Goal: Transaction & Acquisition: Purchase product/service

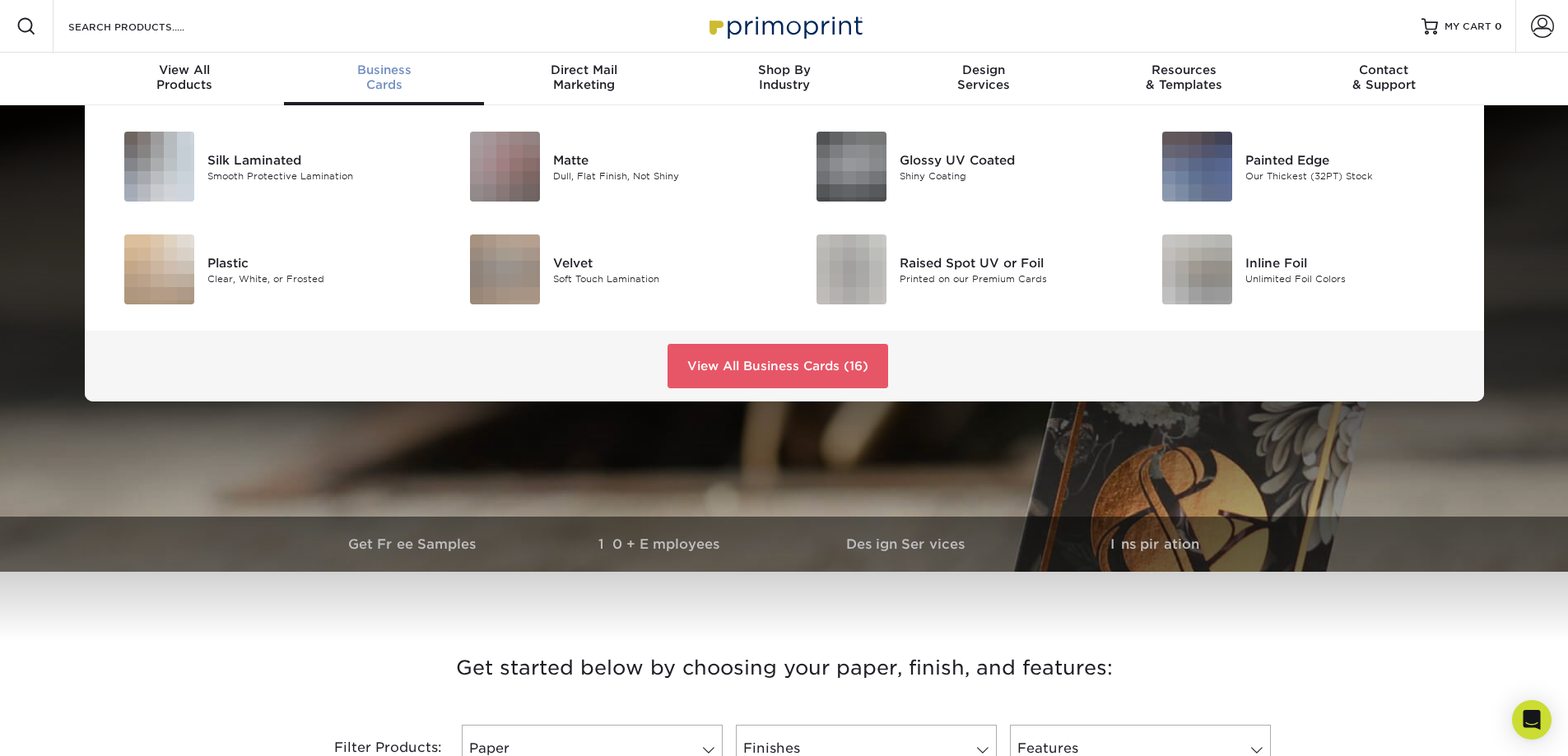
click at [403, 75] on span "Business" at bounding box center [384, 70] width 200 height 15
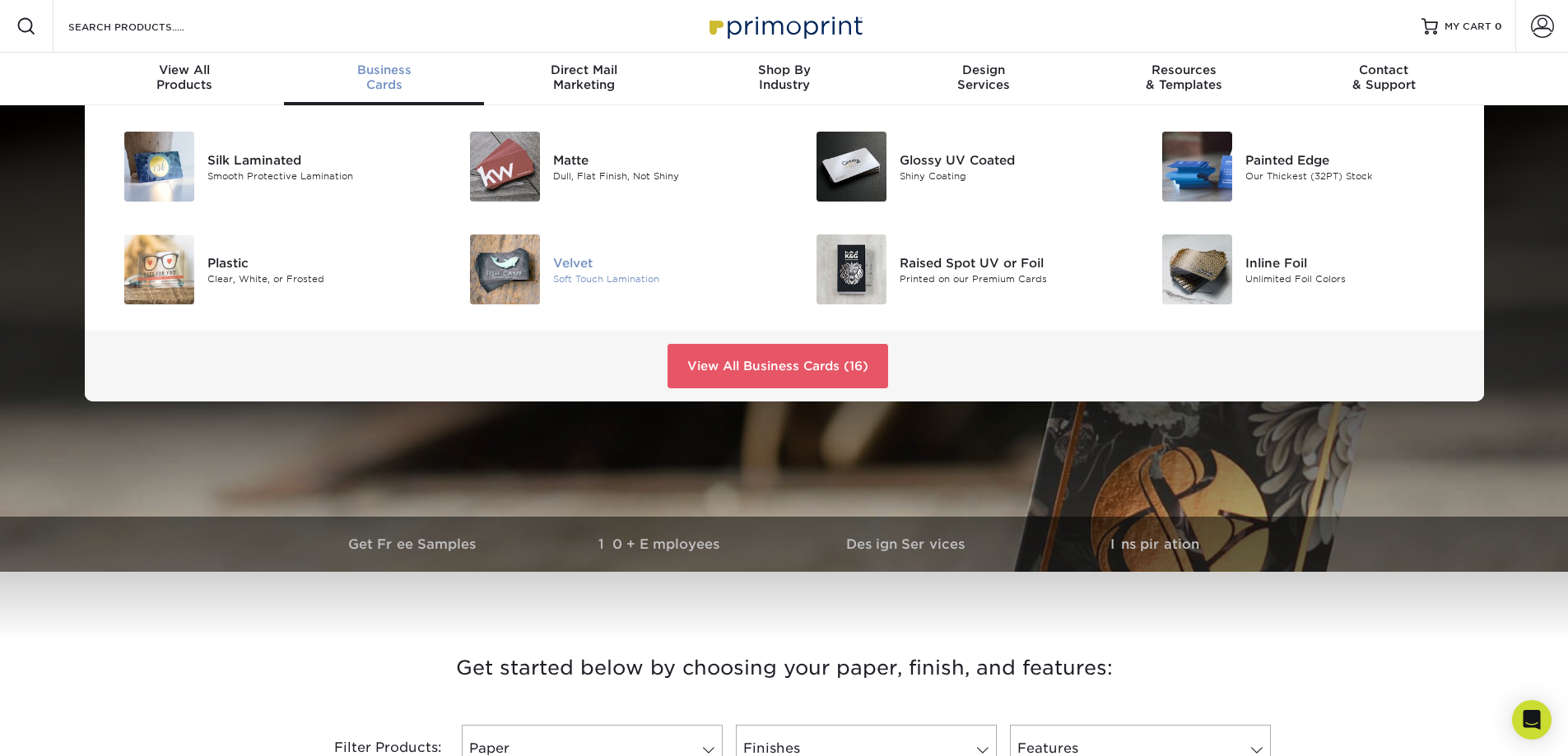
click at [527, 269] on img at bounding box center [505, 269] width 70 height 70
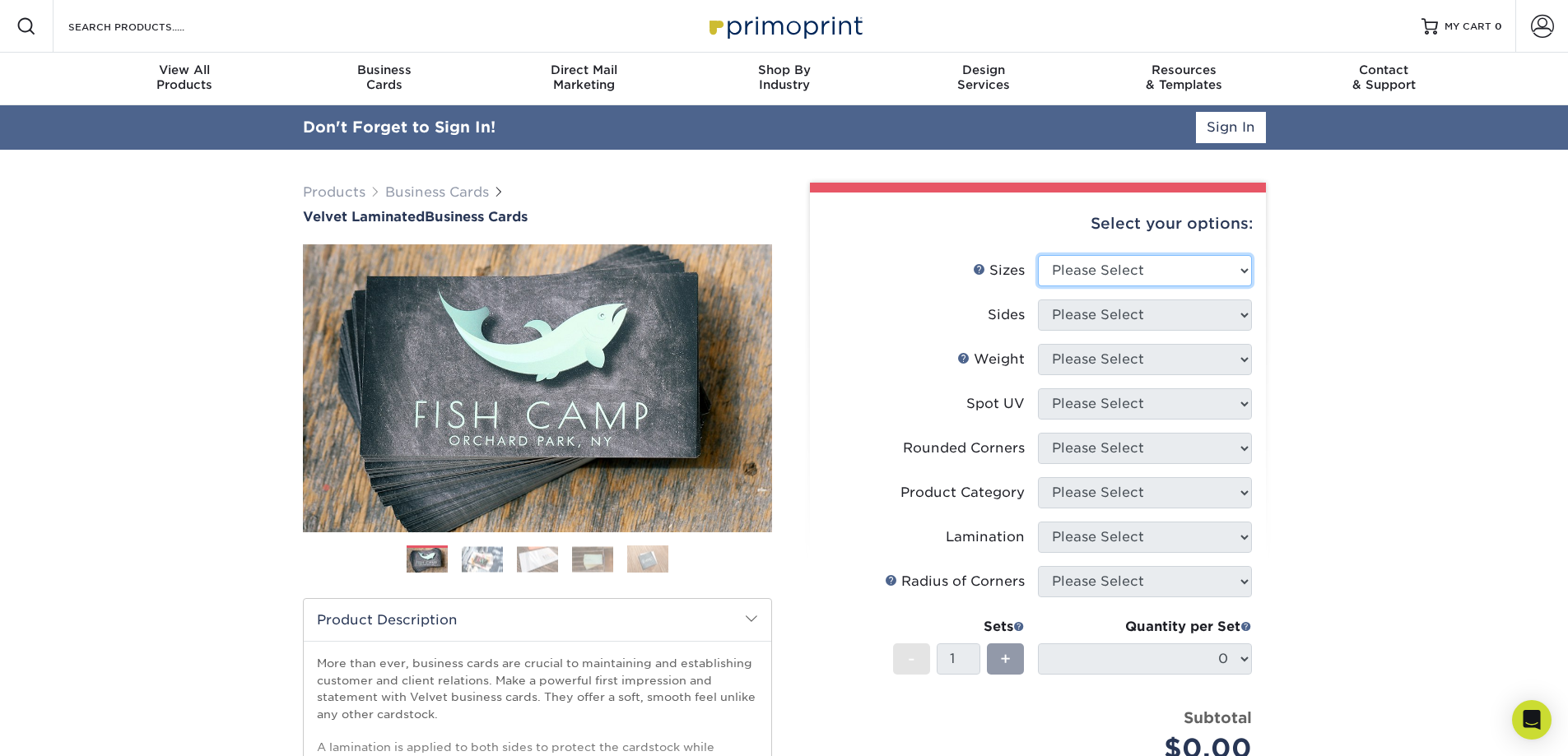
click at [1246, 267] on select "Please Select 1.5" x 3.5" - Mini 1.75" x 3.5" - Mini 2" x 2" - Square 2" x 3" -…" at bounding box center [1145, 270] width 214 height 31
select select "2.00x3.50"
click at [1038, 255] on select "Please Select 1.5" x 3.5" - Mini 1.75" x 3.5" - Mini 2" x 2" - Square 2" x 3" -…" at bounding box center [1145, 270] width 214 height 31
click at [1245, 311] on li "Sides Please Select Print Both Sides Print Front Only" at bounding box center [1037, 321] width 428 height 44
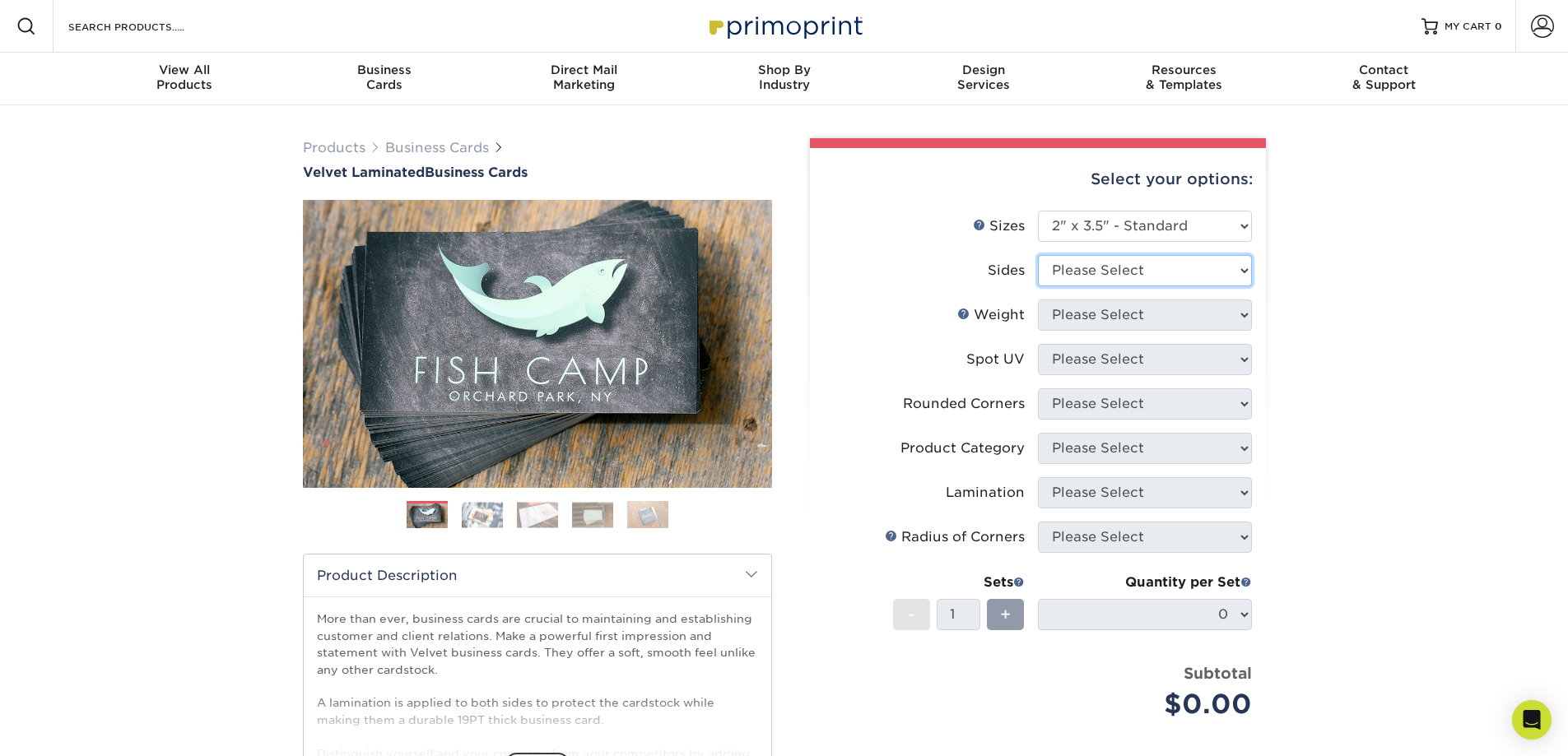
select select "13abbda7-1d64-4f25-8bb2-c179b224825d"
click at [1038, 255] on select "Please Select Print Both Sides Print Front Only" at bounding box center [1145, 270] width 214 height 31
click at [1243, 311] on select "Please Select 16PT" at bounding box center [1145, 314] width 214 height 31
select select "16PT"
click at [1038, 299] on select "Please Select 16PT" at bounding box center [1145, 314] width 214 height 31
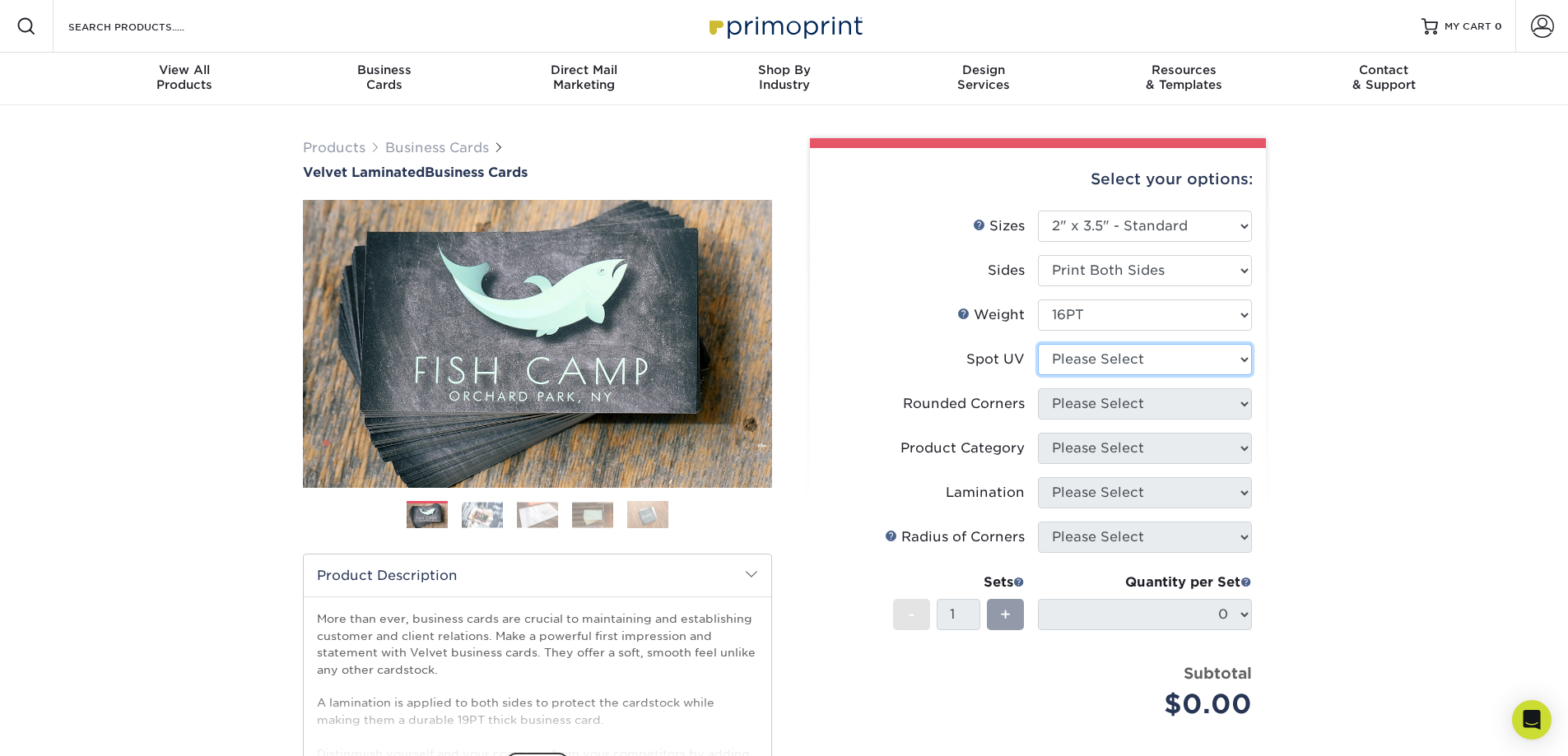
click at [1243, 355] on select "Please Select No Spot UV Front and Back (Both Sides) Front Only Back Only" at bounding box center [1145, 359] width 214 height 31
click at [1245, 354] on select "Please Select No Spot UV Front and Back (Both Sides) Front Only Back Only" at bounding box center [1145, 359] width 214 height 31
select select "0"
click at [1038, 344] on select "Please Select No Spot UV Front and Back (Both Sides) Front Only Back Only" at bounding box center [1145, 359] width 214 height 31
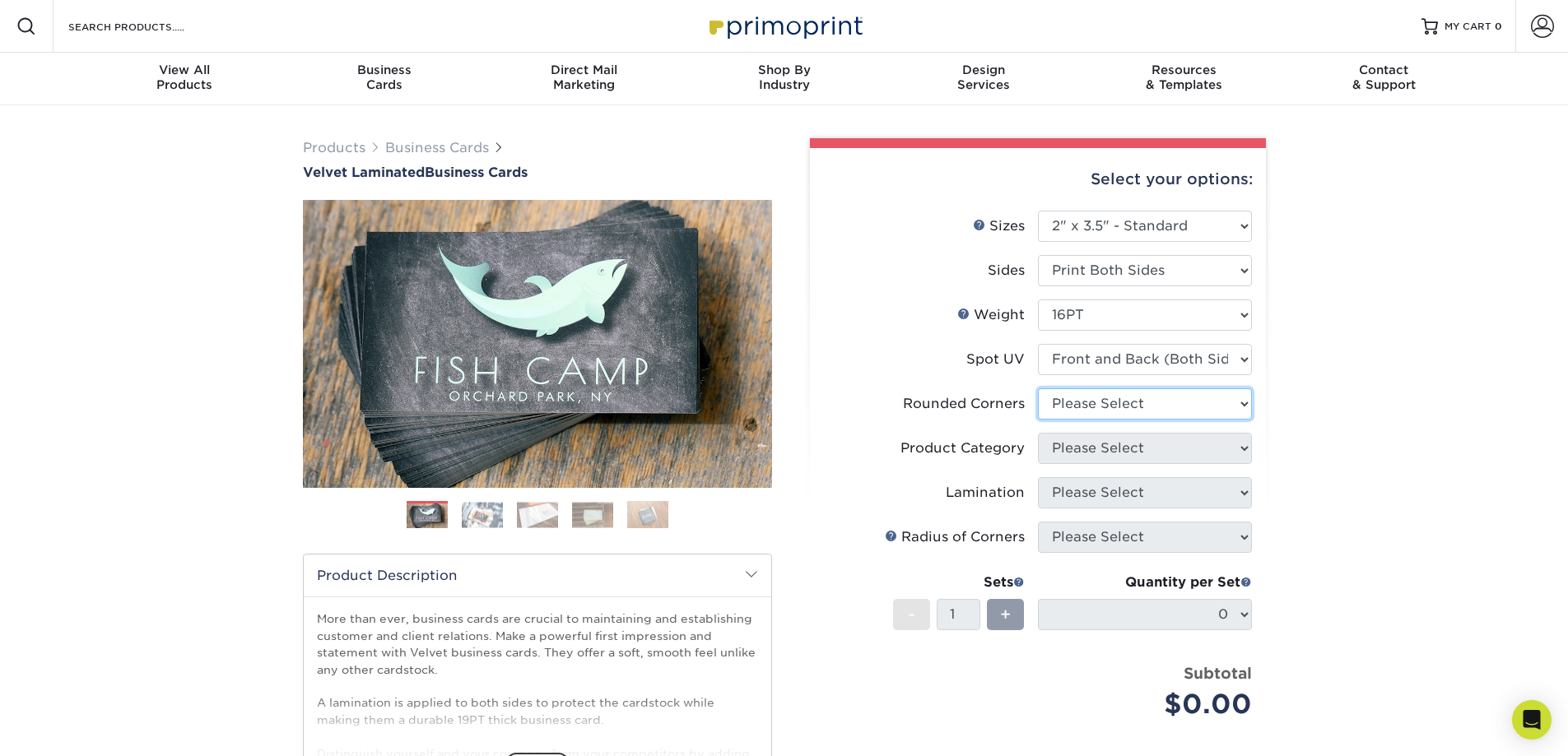
click at [1245, 404] on select "Please Select Yes - Round 2 Corners Yes - Round 4 Corners No" at bounding box center [1145, 403] width 214 height 31
select select "0"
click at [1038, 388] on select "Please Select Yes - Round 2 Corners Yes - Round 4 Corners No" at bounding box center [1145, 403] width 214 height 31
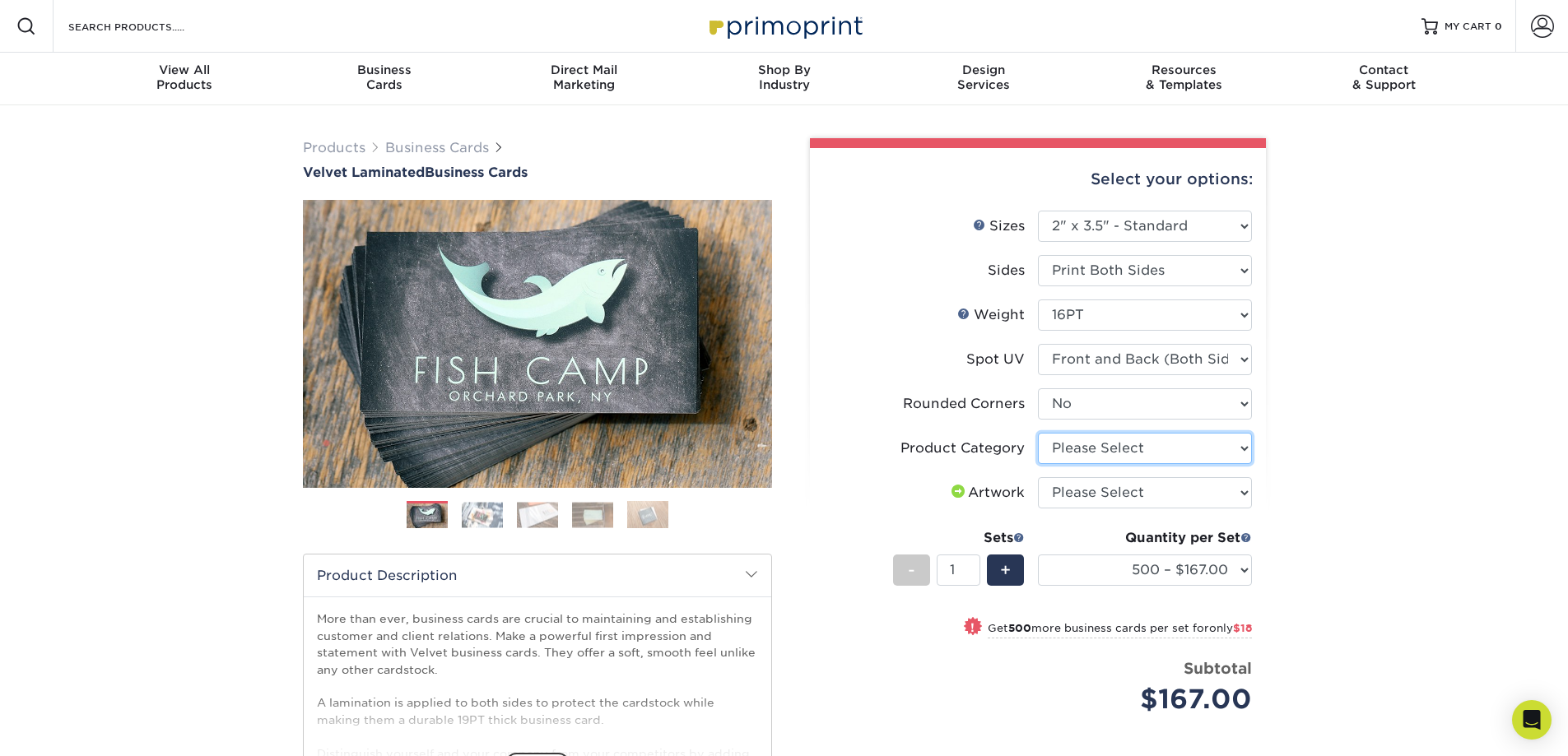
click at [1246, 444] on select "Please Select Business Cards" at bounding box center [1145, 448] width 214 height 31
select select "3b5148f1-0588-4f88-a218-97bcfdce65c1"
click at [1038, 433] on select "Please Select Business Cards" at bounding box center [1145, 448] width 214 height 31
click at [1245, 570] on select "500 – $167.00 1000 – $185.00 2500 – $439.00 5000 – $733.00 10000 – $1307.00" at bounding box center [1145, 570] width 214 height 31
click at [1192, 565] on select "500 – $167.00 1000 – $185.00 2500 – $439.00 5000 – $733.00 10000 – $1307.00" at bounding box center [1145, 570] width 214 height 31
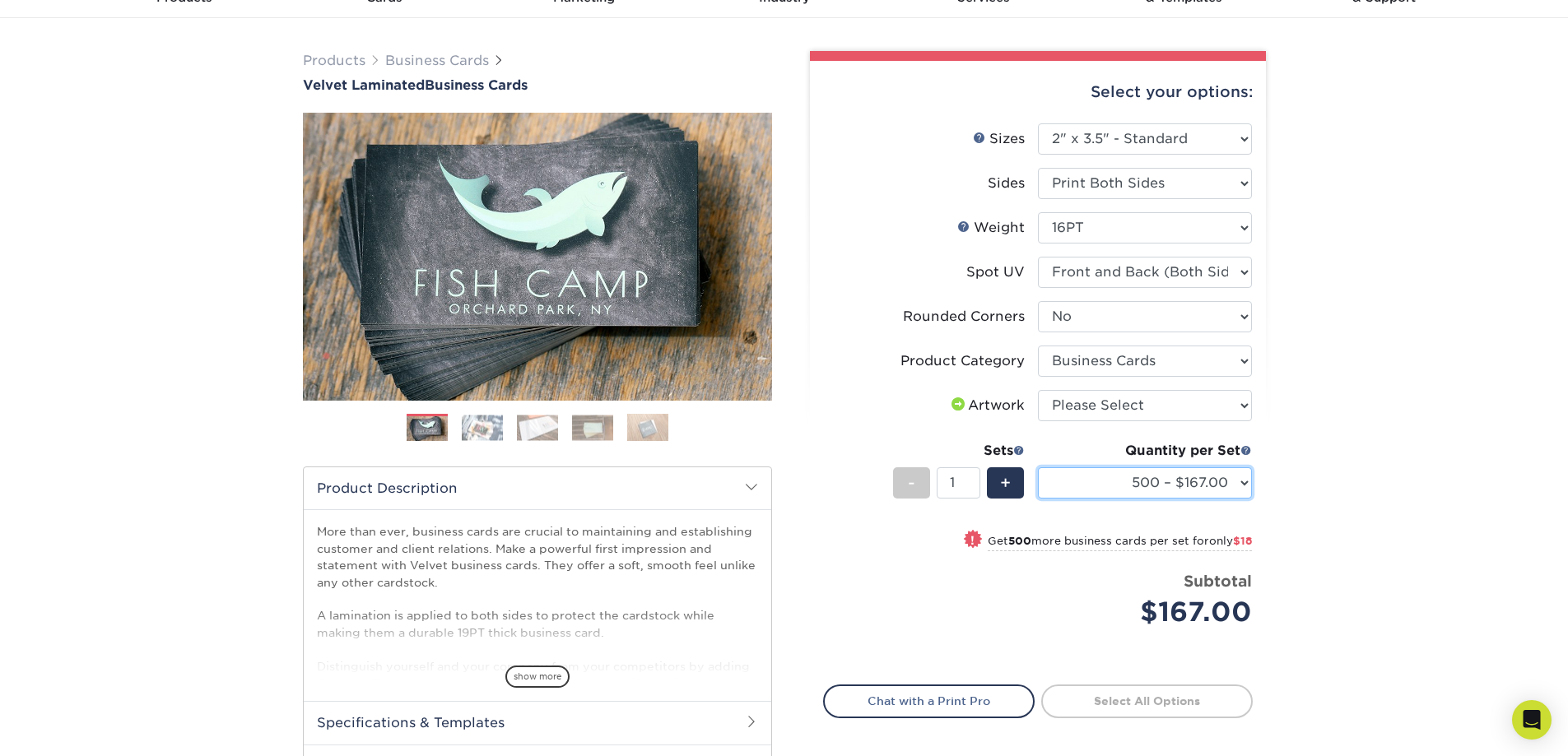
scroll to position [82, 0]
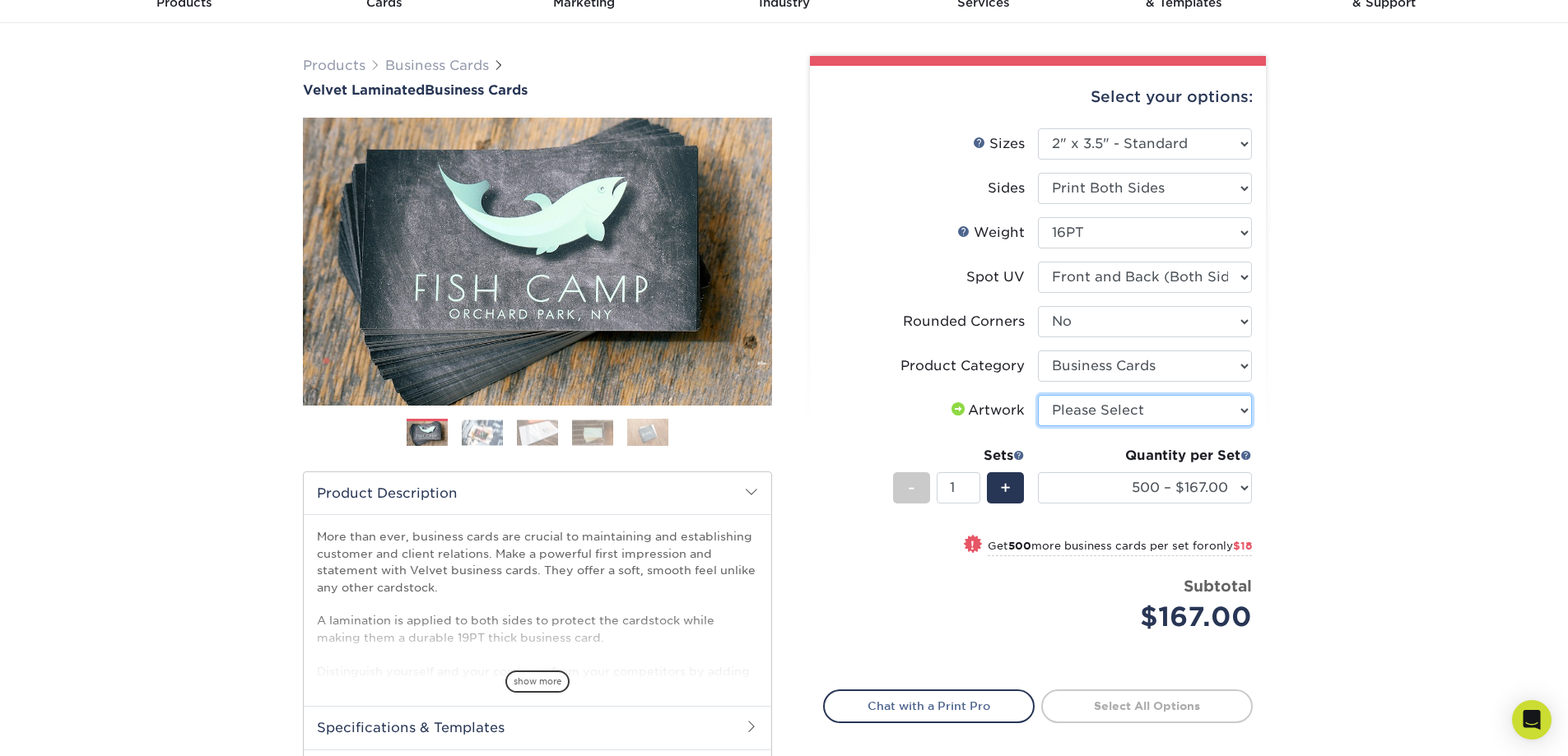
click at [1241, 412] on select "Please Select I will upload files I need a design - $100" at bounding box center [1145, 410] width 214 height 31
select select "upload"
click at [1038, 395] on select "Please Select I will upload files I need a design - $100" at bounding box center [1145, 410] width 214 height 31
click at [1121, 699] on link "Proceed to Shipping" at bounding box center [1147, 705] width 212 height 30
type input "Set 1"
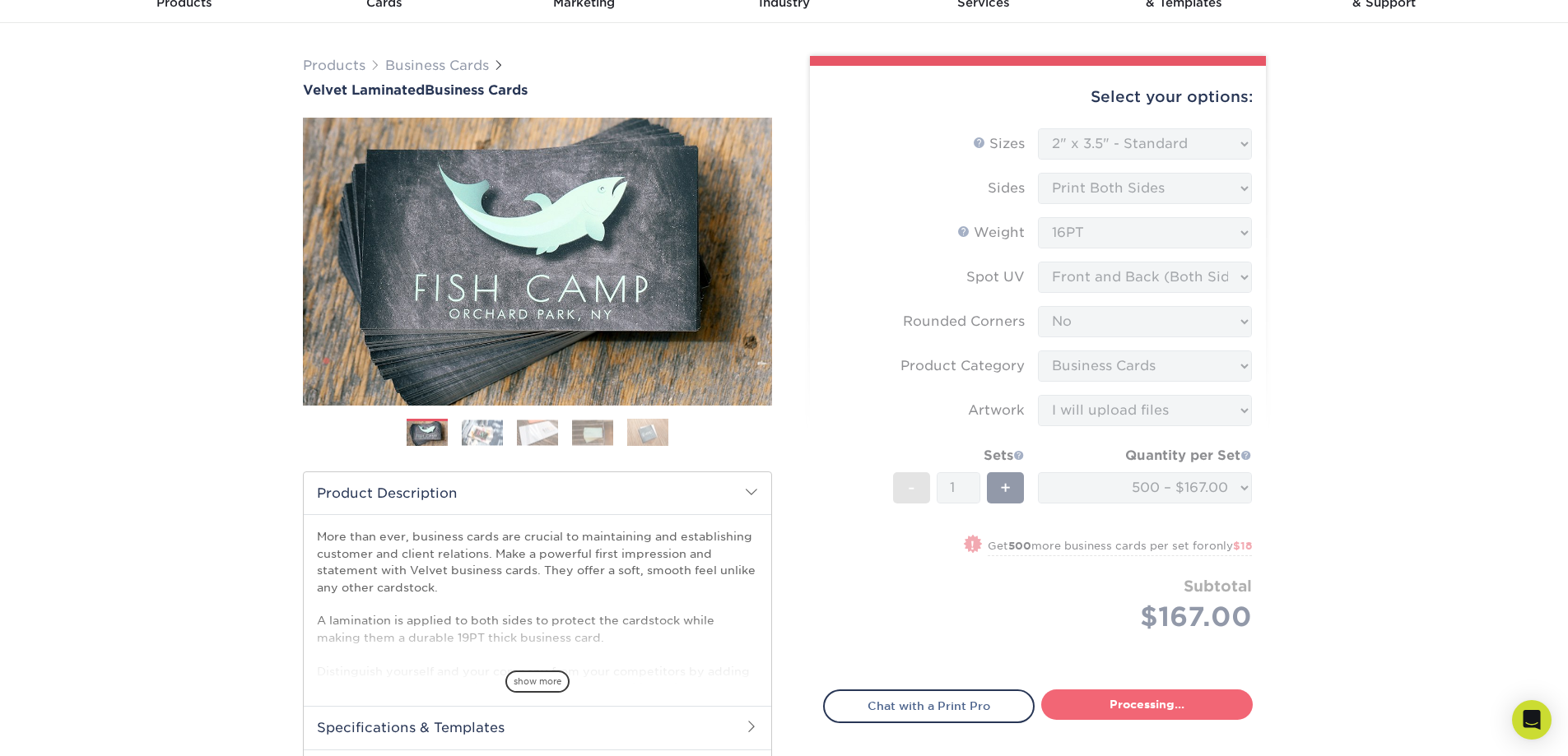
select select "4255bcc9-c807-49ed-9fda-38550f218dbc"
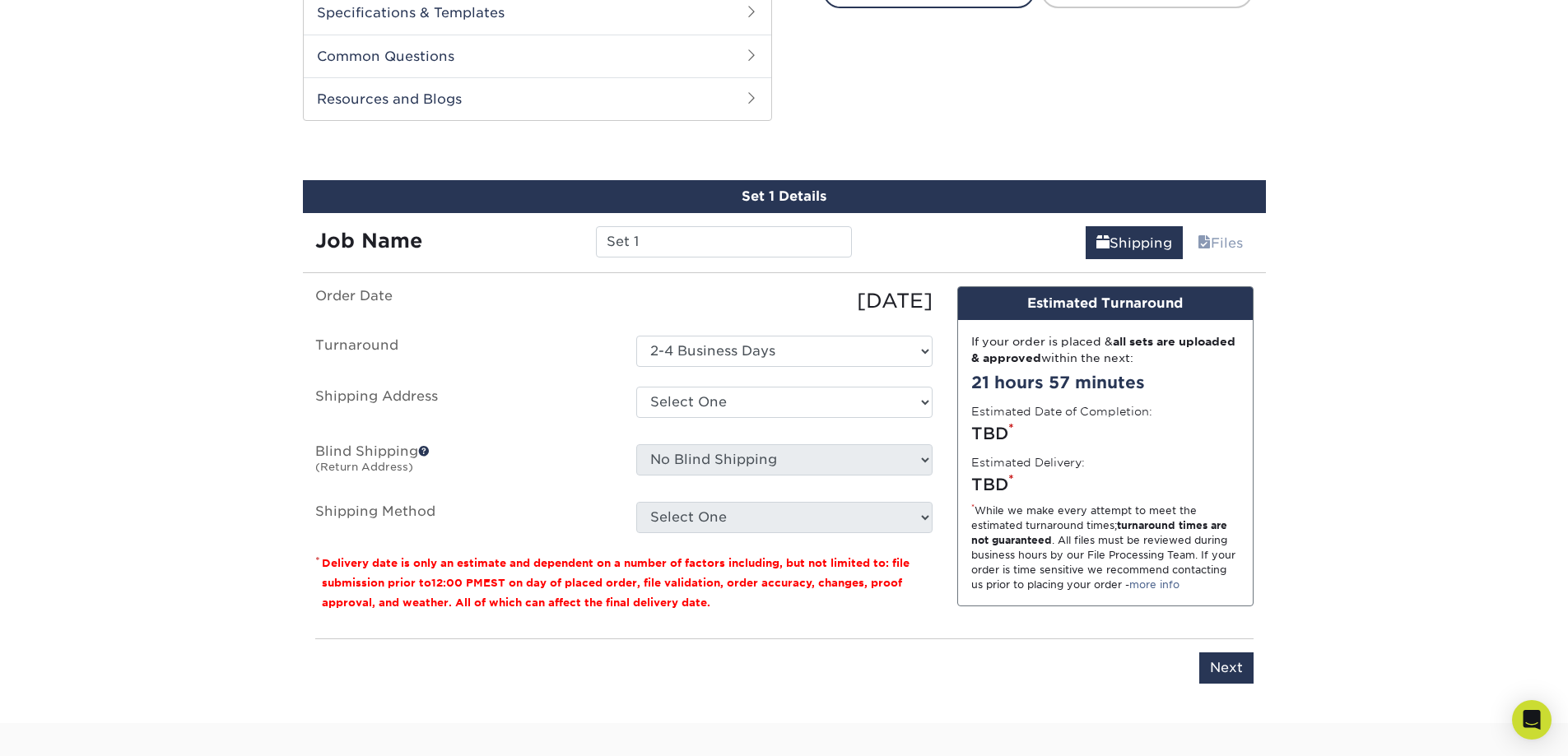
scroll to position [837, 0]
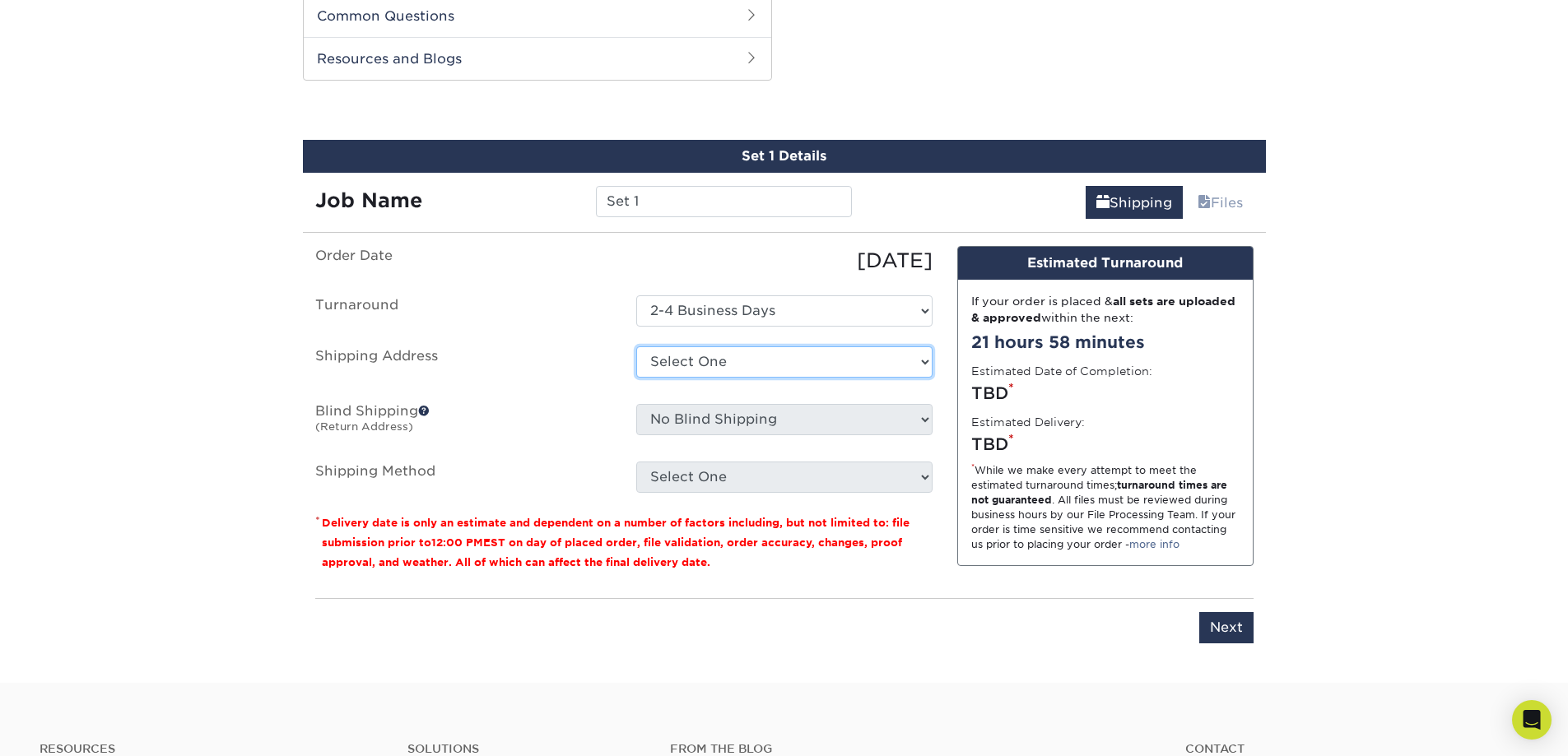
click at [919, 359] on select "Select One + Add New Address - Login" at bounding box center [784, 361] width 297 height 31
click at [637, 346] on select "Select One + Add New Address - Login" at bounding box center [784, 361] width 297 height 31
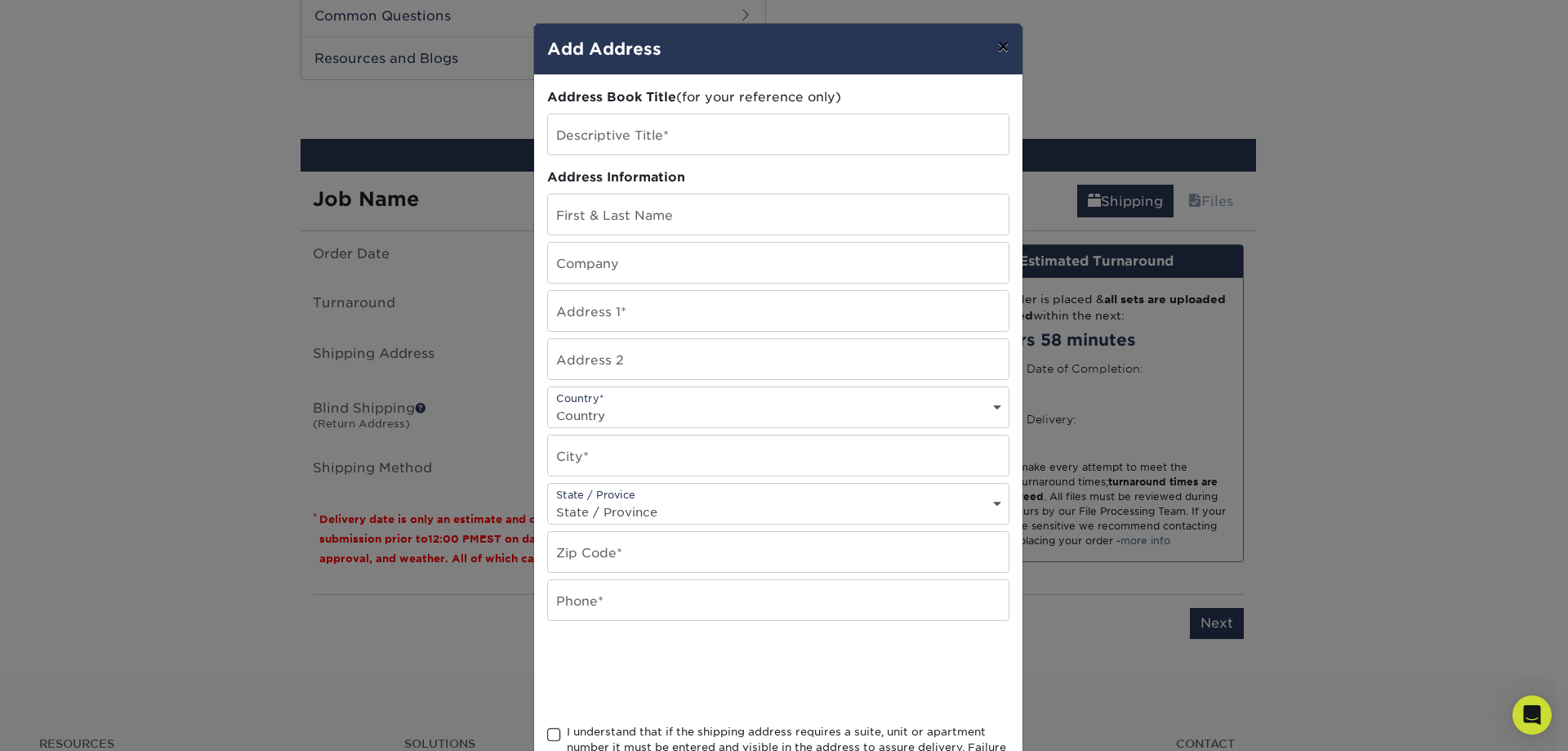
click at [993, 46] on button "×" at bounding box center [1003, 46] width 37 height 46
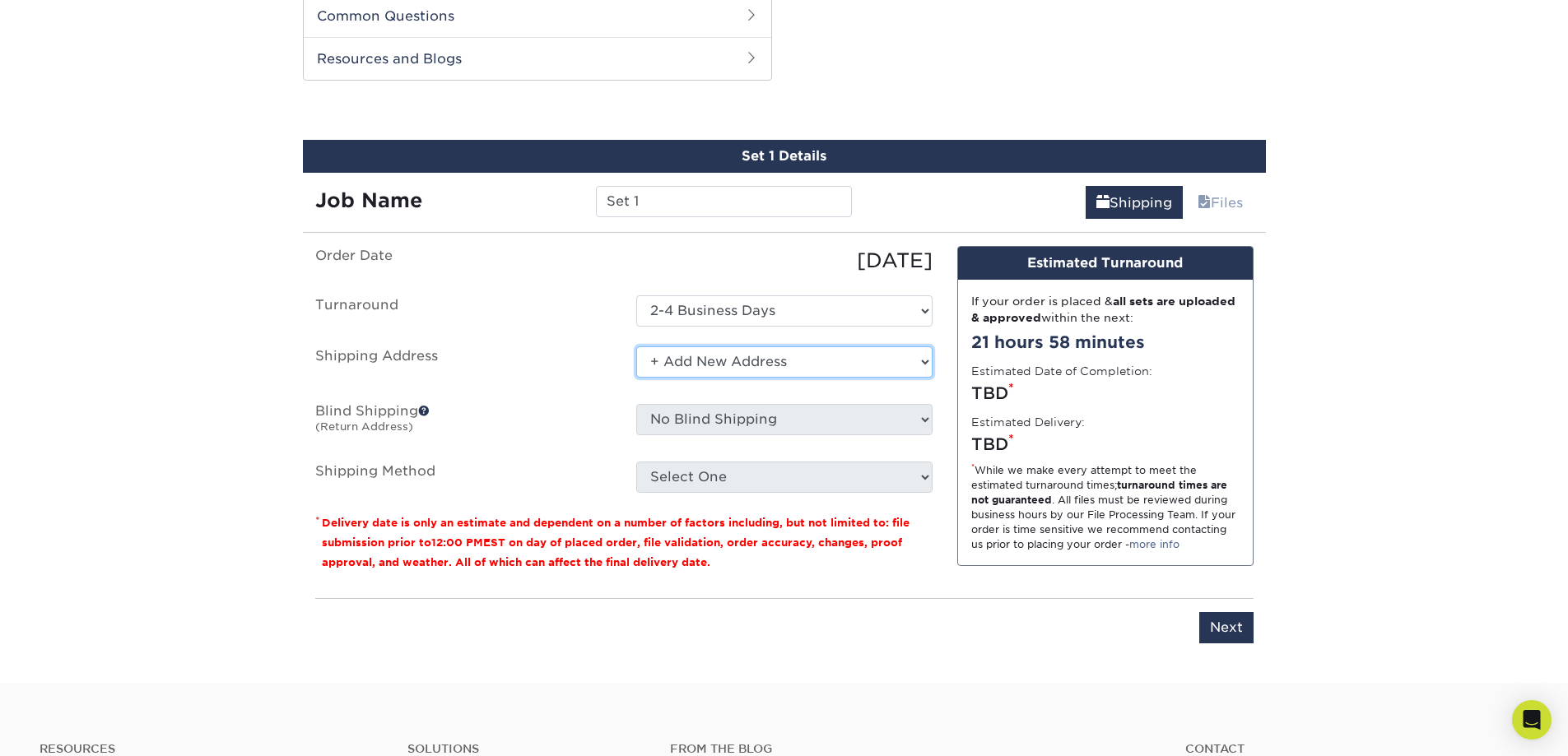
click at [922, 359] on select "Select One + Add New Address - Login" at bounding box center [784, 361] width 297 height 31
click at [637, 378] on select "Select One + Add New Address - Login" at bounding box center [784, 361] width 297 height 31
select select "-1"
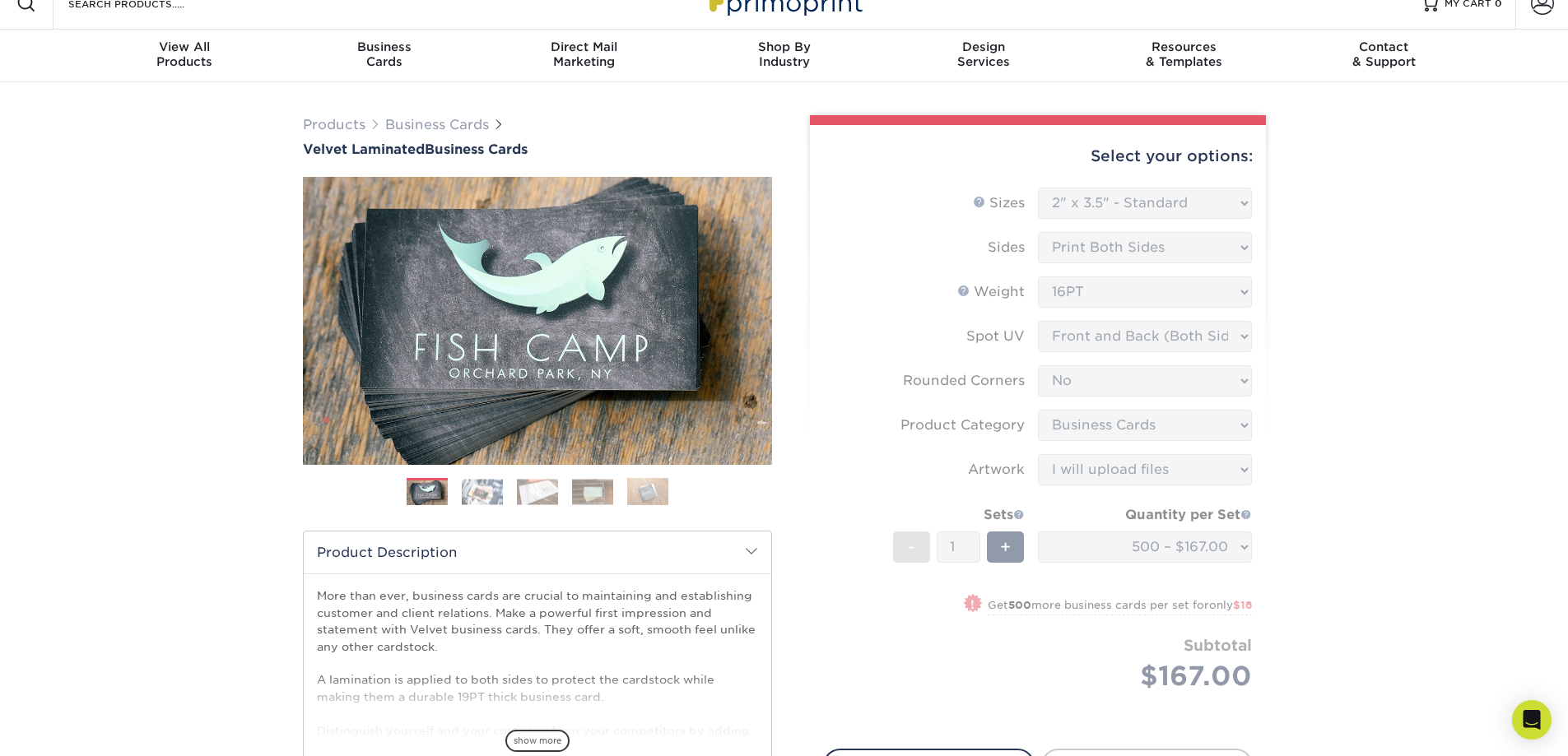
scroll to position [0, 0]
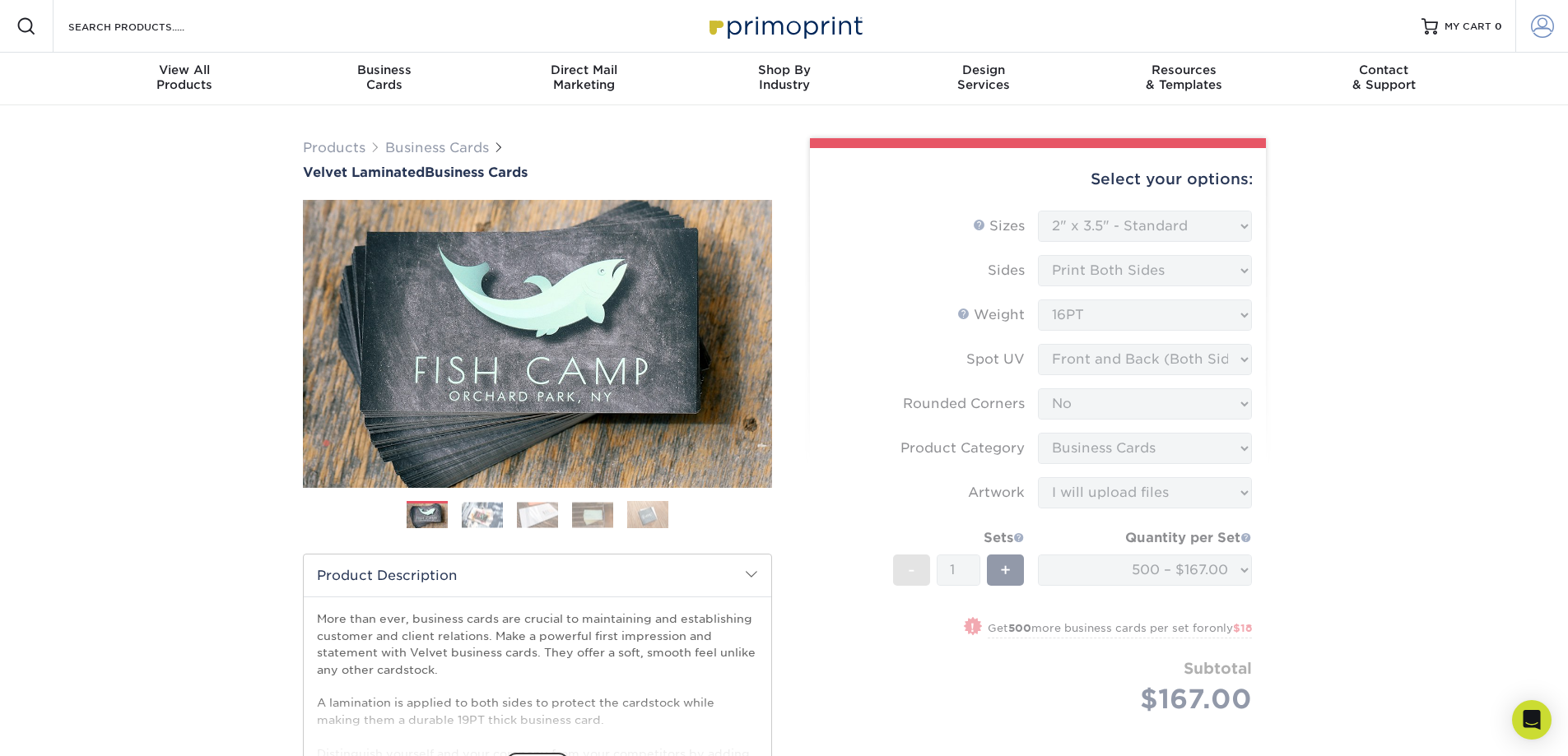
click at [1543, 25] on span at bounding box center [1543, 26] width 23 height 23
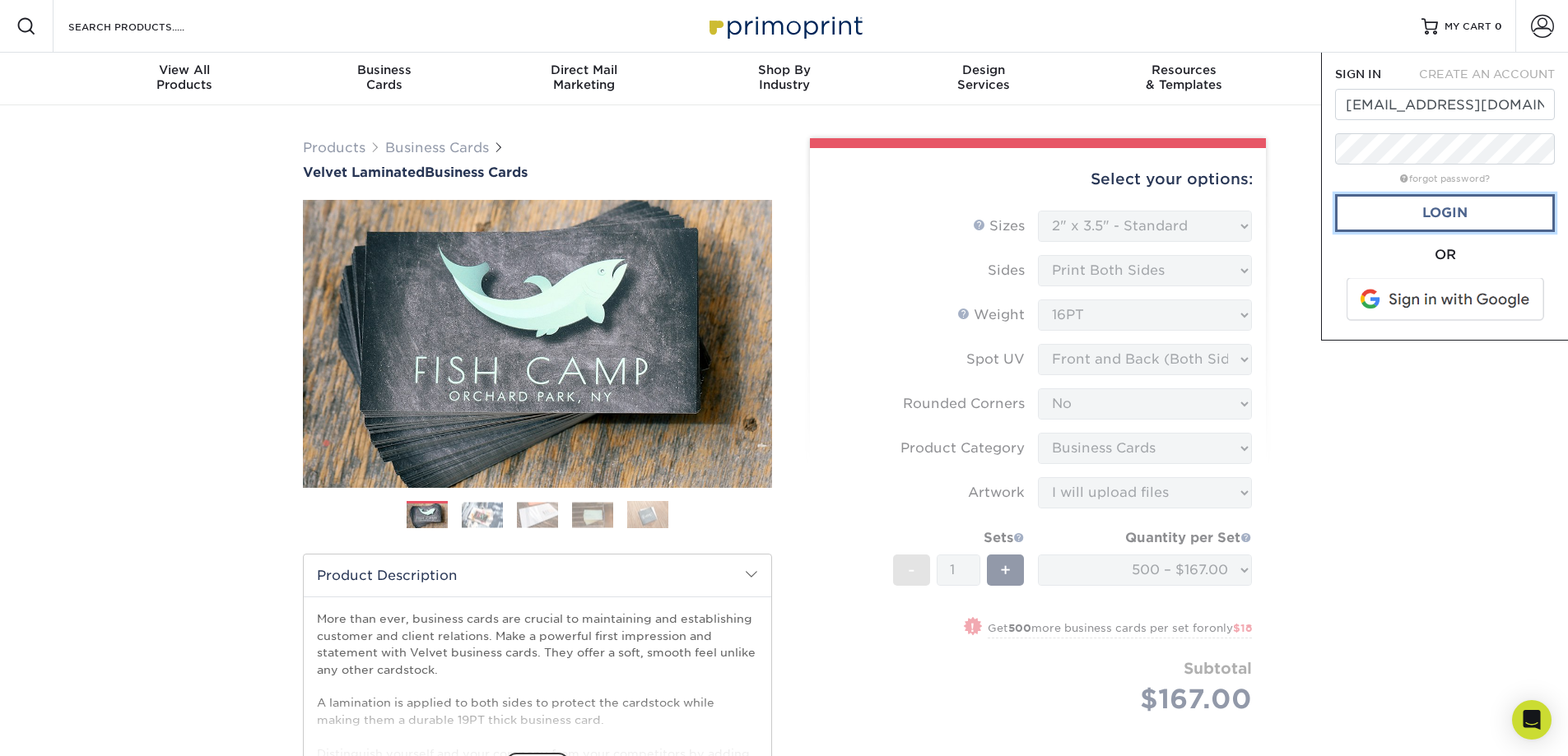
click at [1441, 209] on link "Login" at bounding box center [1444, 213] width 220 height 37
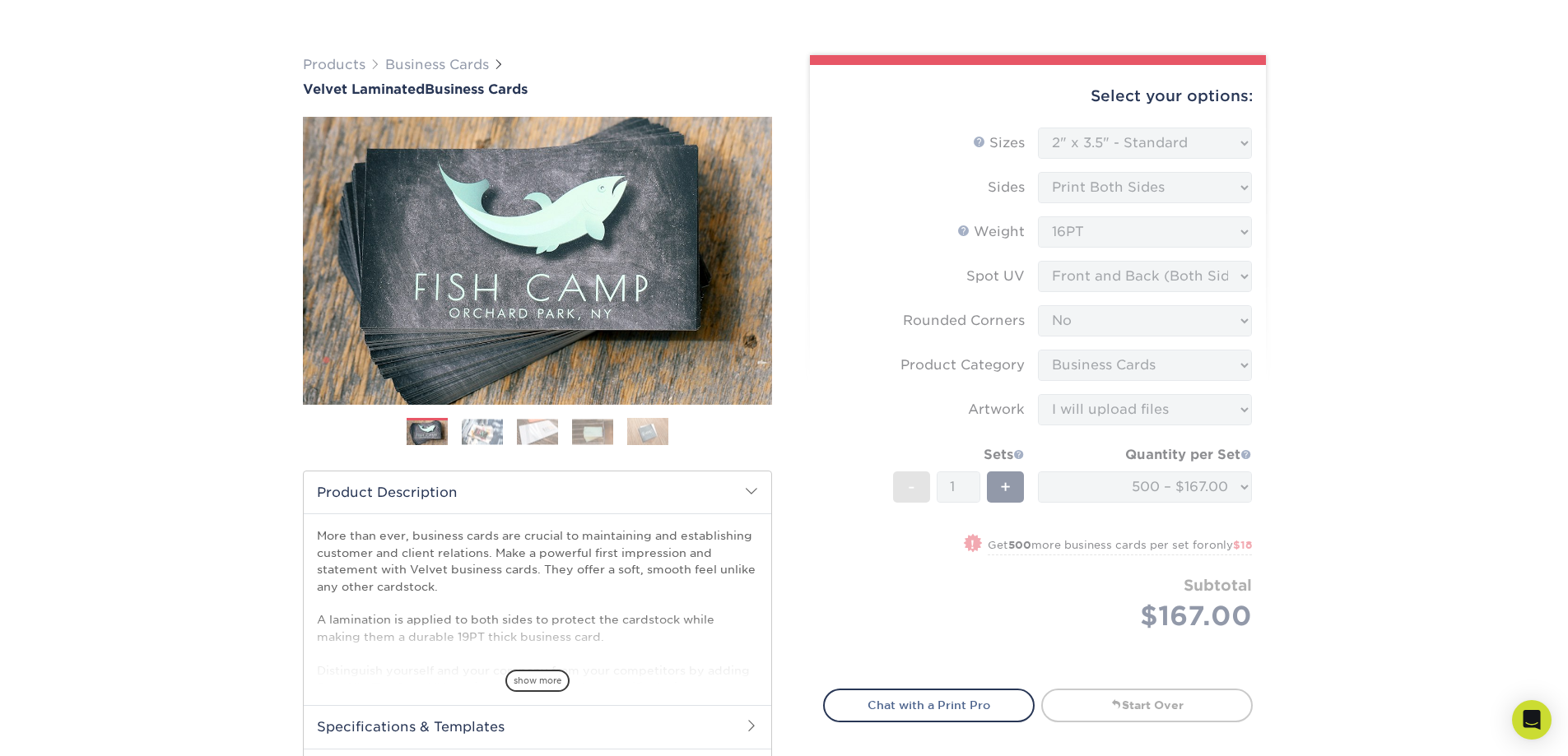
scroll to position [165, 0]
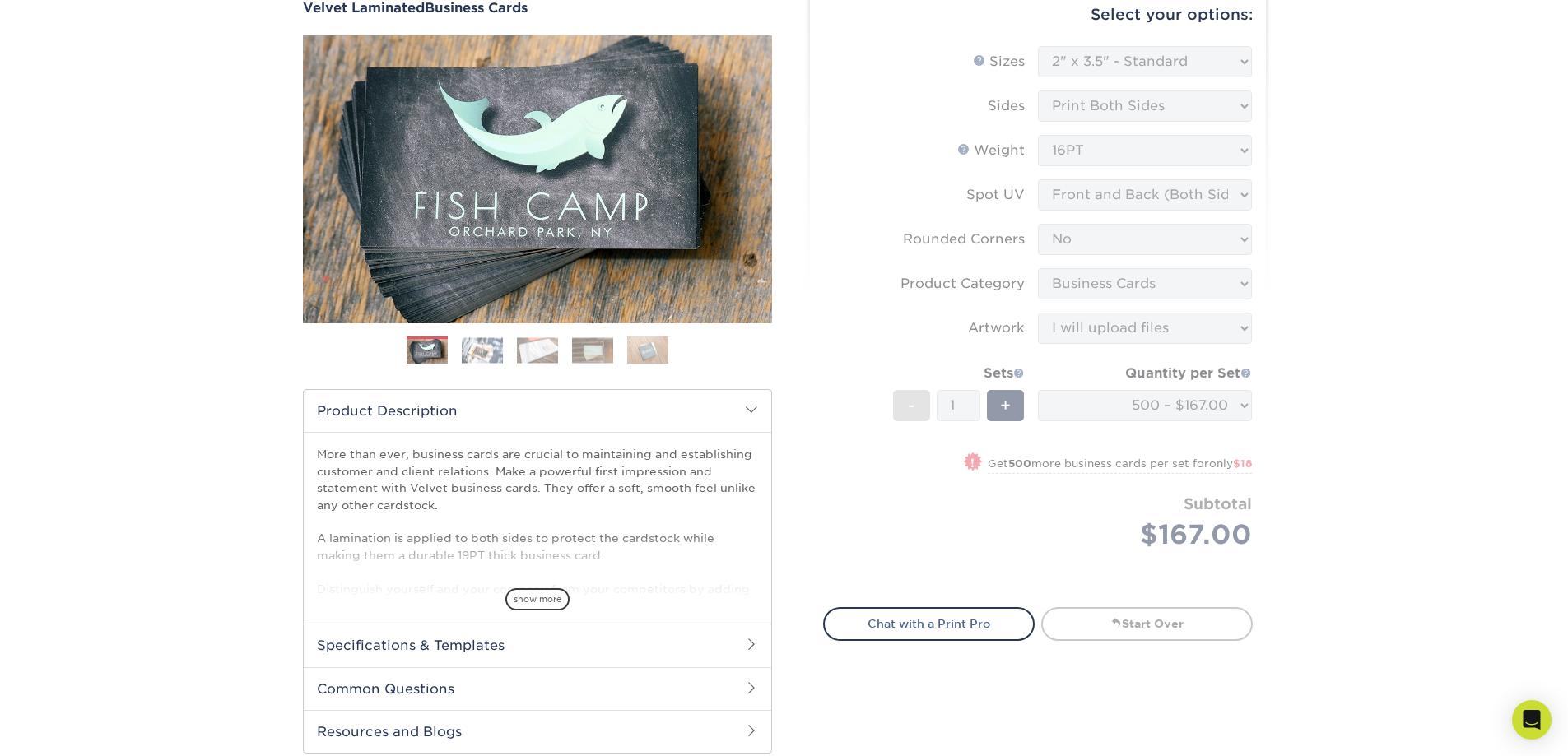
click at [1070, 539] on form "Sizes Help Sizes Please Select 1.5" x 3.5" - Mini 1.75" x 3.5" - Mini 2" x 2" -…" at bounding box center [1037, 317] width 430 height 543
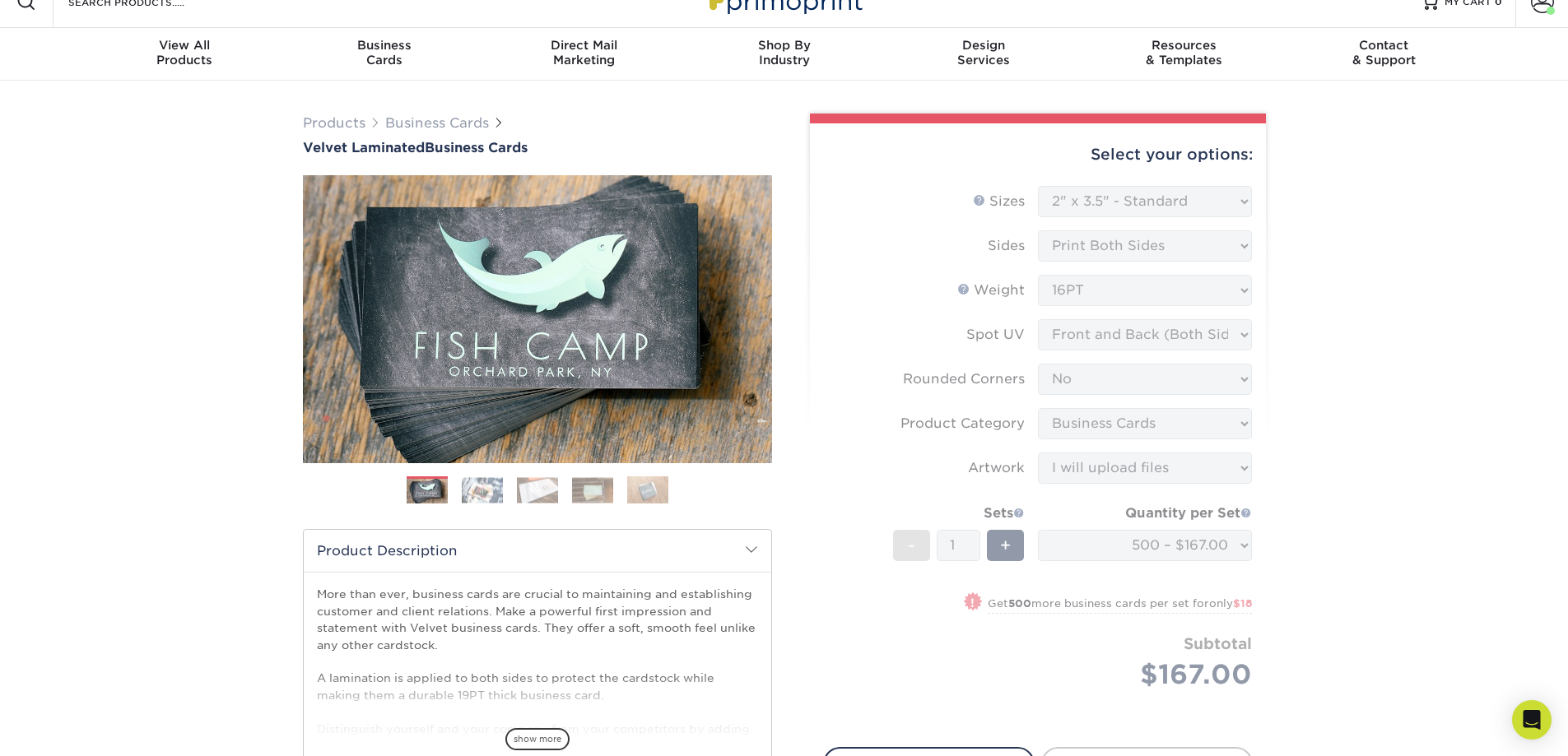
scroll to position [0, 0]
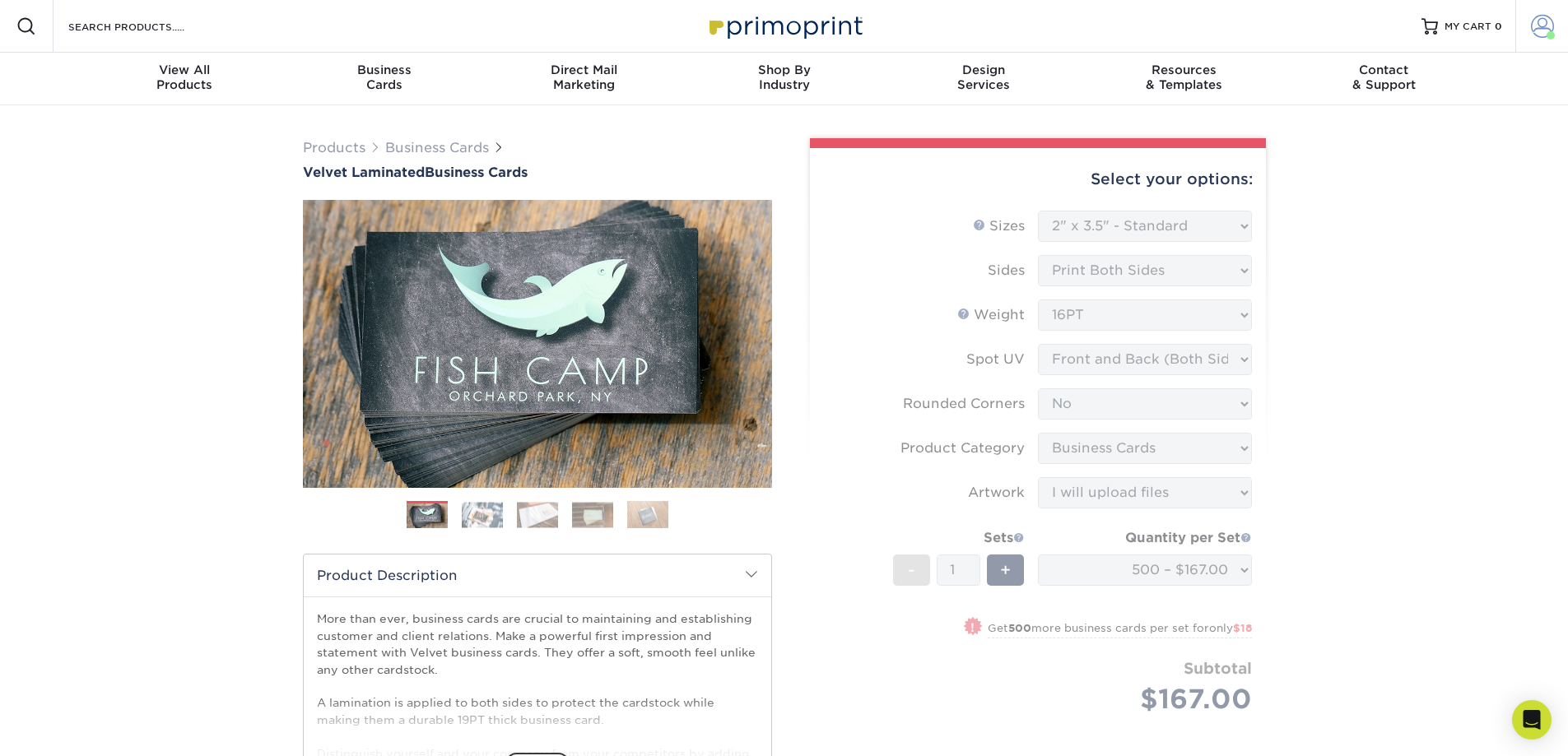
click at [1545, 29] on span at bounding box center [1543, 26] width 23 height 23
click at [1168, 222] on form "Sizes Help Sizes Please Select 1.5" x 3.5" - Mini 1.75" x 3.5" - Mini 2" x 2" -…" at bounding box center [1037, 482] width 430 height 543
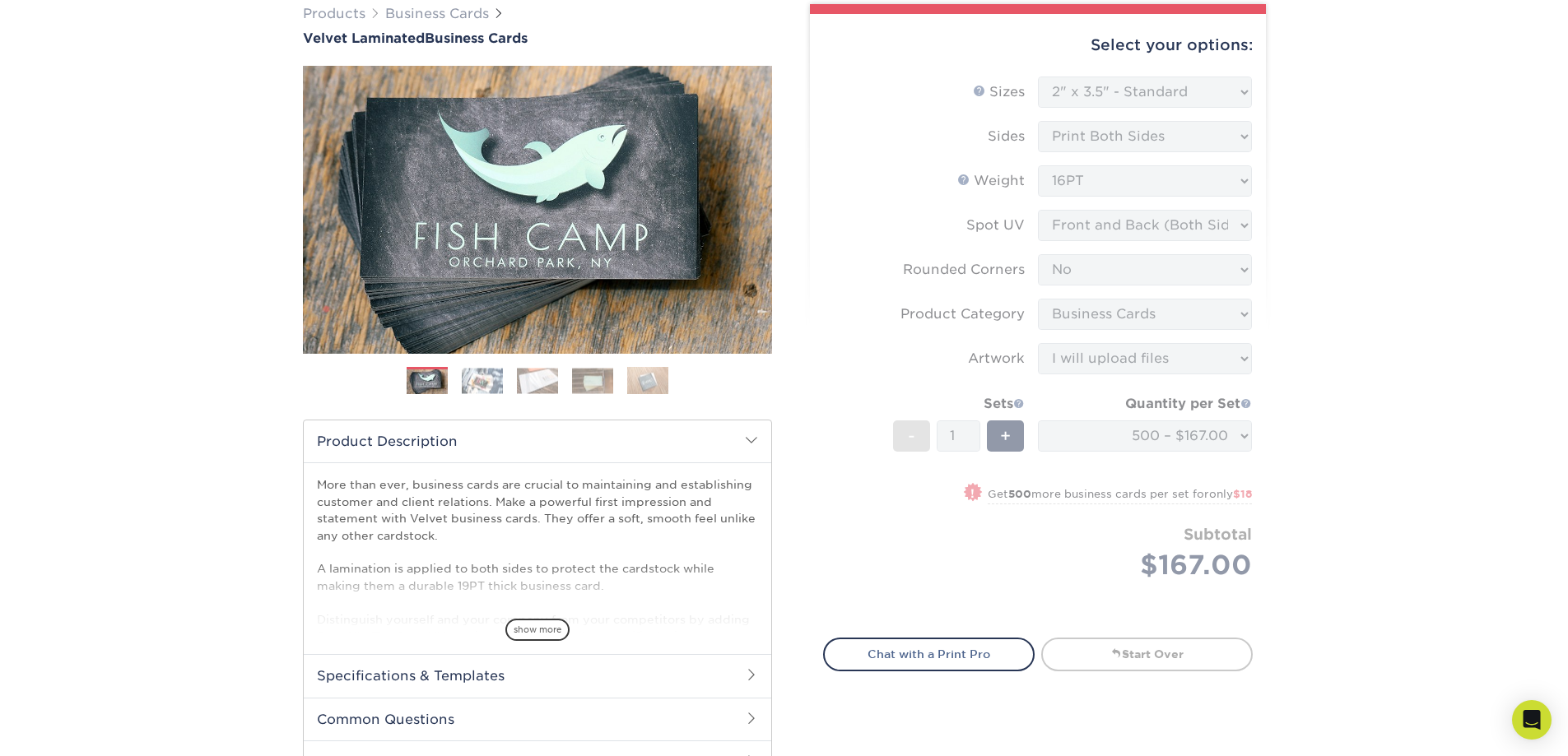
scroll to position [247, 0]
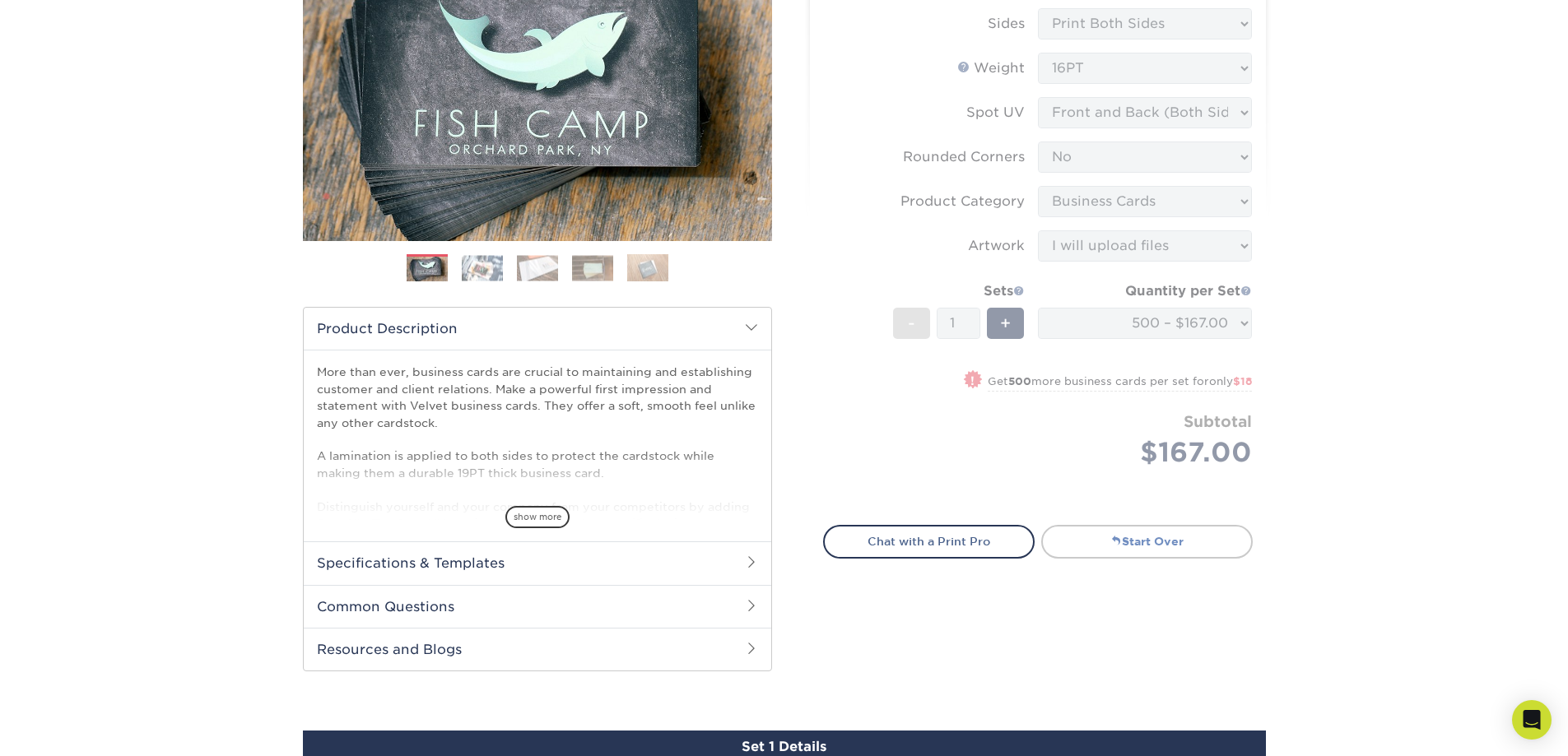
click at [1085, 540] on link "Start Over" at bounding box center [1147, 541] width 212 height 33
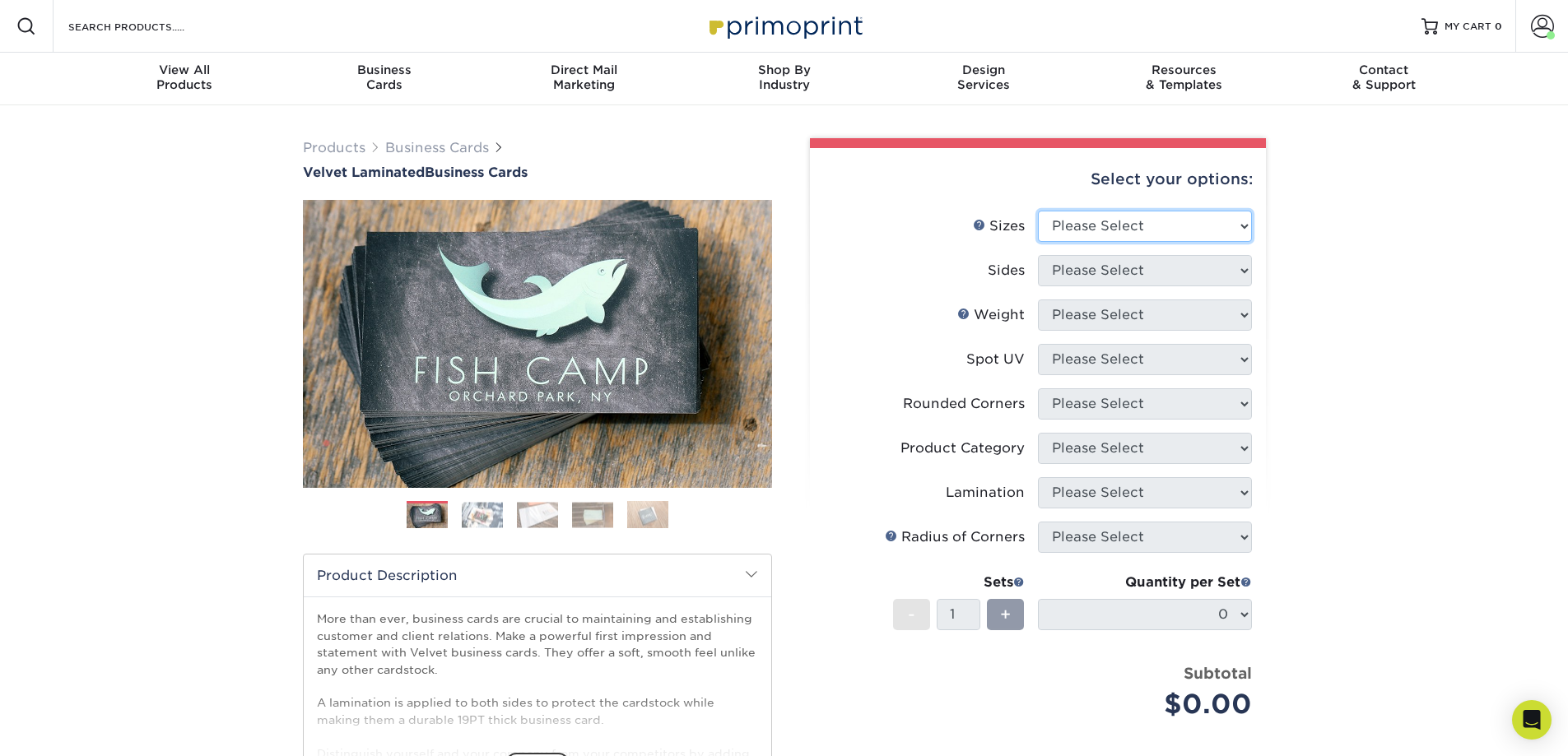
click at [1239, 223] on select "Please Select 1.5" x 3.5" - Mini 1.75" x 3.5" - Mini 2" x 2" - Square 2" x 3" -…" at bounding box center [1145, 225] width 214 height 31
select select "2.00x3.50"
click at [1038, 211] on select "Please Select 1.5" x 3.5" - Mini 1.75" x 3.5" - Mini 2" x 2" - Square 2" x 3" -…" at bounding box center [1145, 225] width 214 height 31
click at [1239, 268] on select "Please Select Print Both Sides Print Front Only" at bounding box center [1145, 270] width 214 height 31
select select "13abbda7-1d64-4f25-8bb2-c179b224825d"
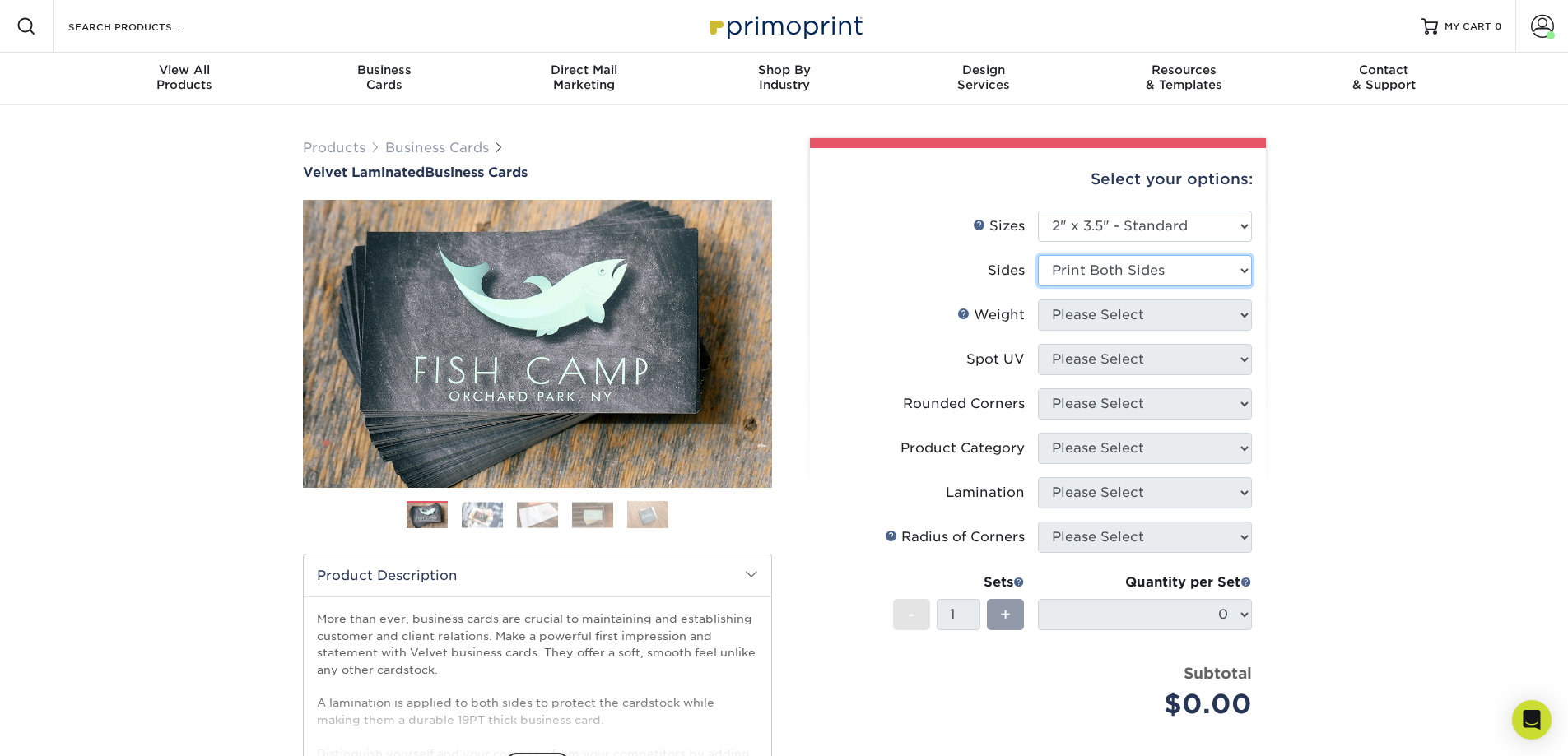
click at [1038, 255] on select "Please Select Print Both Sides Print Front Only" at bounding box center [1145, 270] width 214 height 31
click at [1243, 311] on select "Please Select 16PT" at bounding box center [1145, 314] width 214 height 31
select select "16PT"
click at [1038, 299] on select "Please Select 16PT" at bounding box center [1145, 314] width 214 height 31
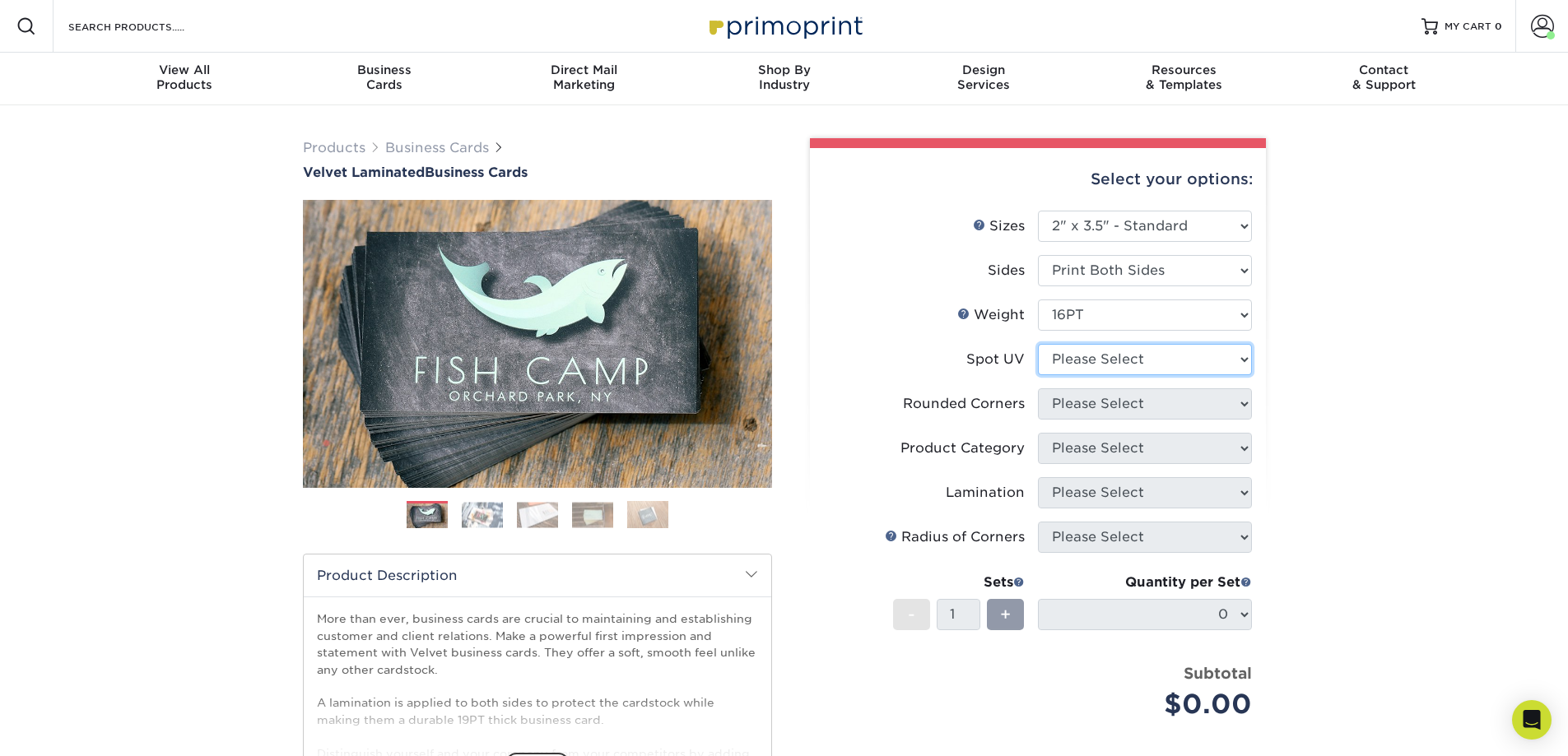
click at [1239, 357] on select "Please Select No Spot UV Front and Back (Both Sides) Front Only Back Only" at bounding box center [1145, 359] width 214 height 31
select select "0"
click at [1038, 344] on select "Please Select No Spot UV Front and Back (Both Sides) Front Only Back Only" at bounding box center [1145, 359] width 214 height 31
click at [1243, 407] on select "Please Select Yes - Round 2 Corners Yes - Round 4 Corners No" at bounding box center [1145, 403] width 214 height 31
select select "0"
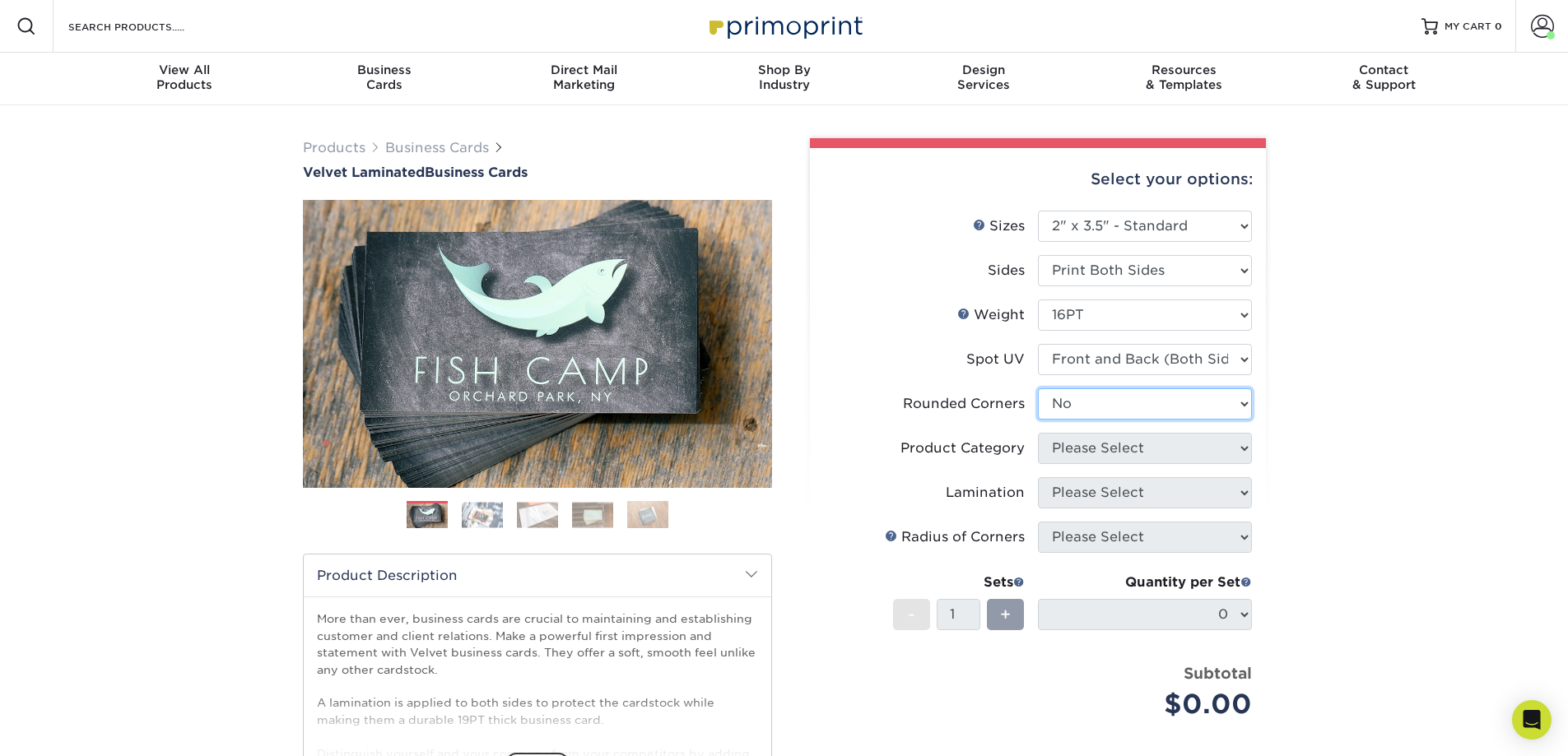
click at [1038, 388] on select "Please Select Yes - Round 2 Corners Yes - Round 4 Corners No" at bounding box center [1145, 403] width 214 height 31
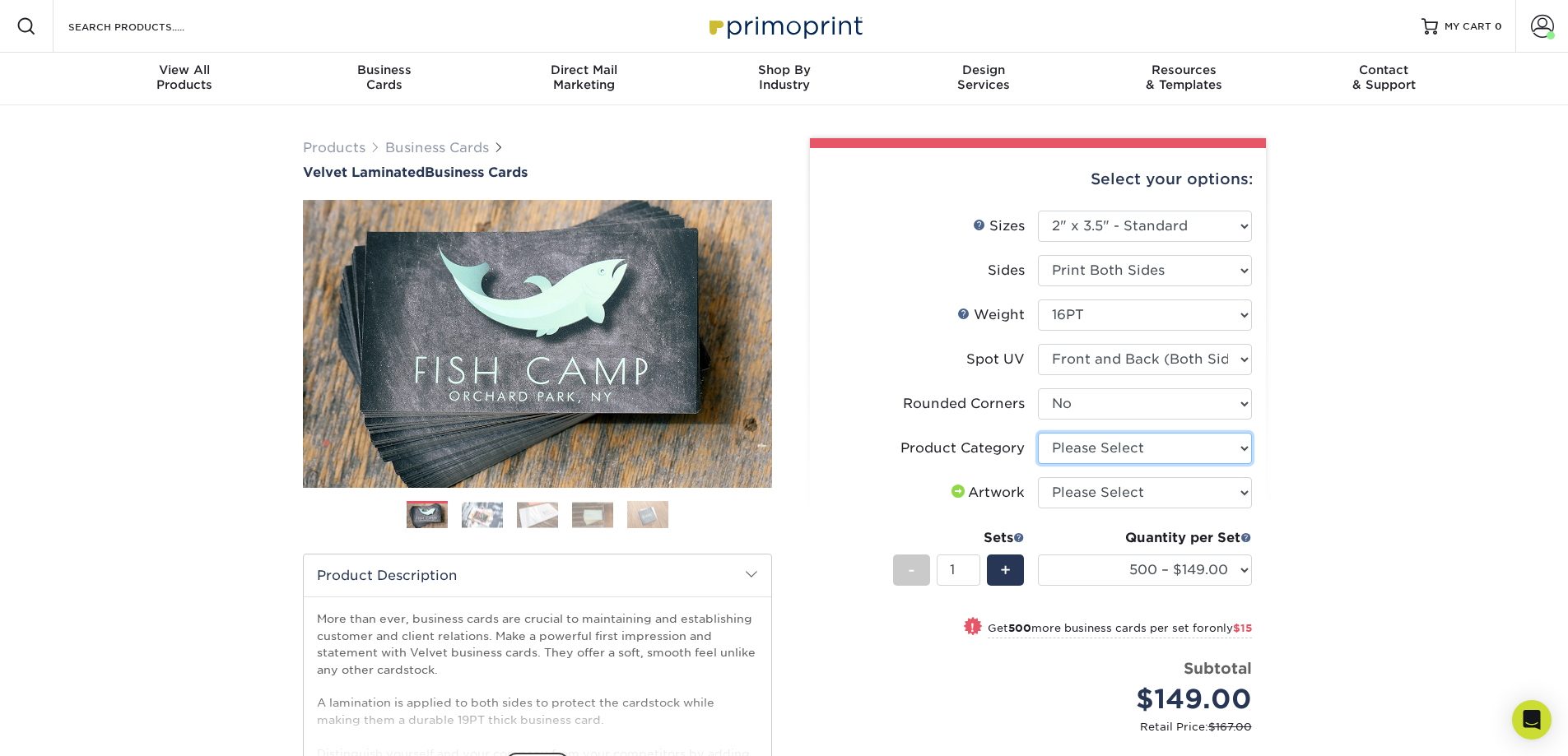
click at [1243, 444] on select "Please Select Business Cards" at bounding box center [1145, 448] width 214 height 31
select select "3b5148f1-0588-4f88-a218-97bcfdce65c1"
click at [1038, 433] on select "Please Select Business Cards" at bounding box center [1145, 448] width 214 height 31
click at [1242, 484] on select "Please Select I will upload files I need a design - $100" at bounding box center [1145, 492] width 214 height 31
select select "upload"
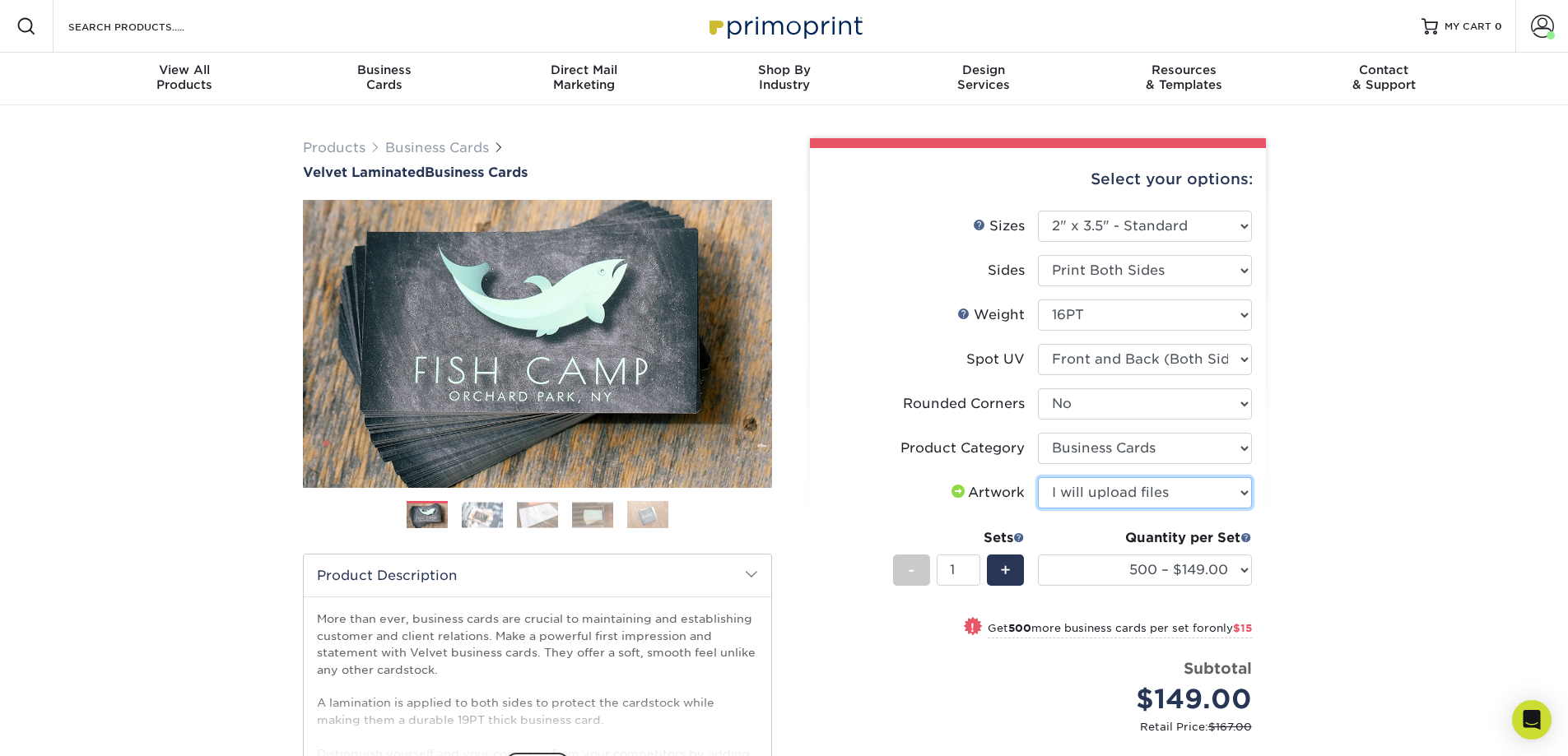
click at [1038, 477] on select "Please Select I will upload files I need a design - $100" at bounding box center [1145, 492] width 214 height 31
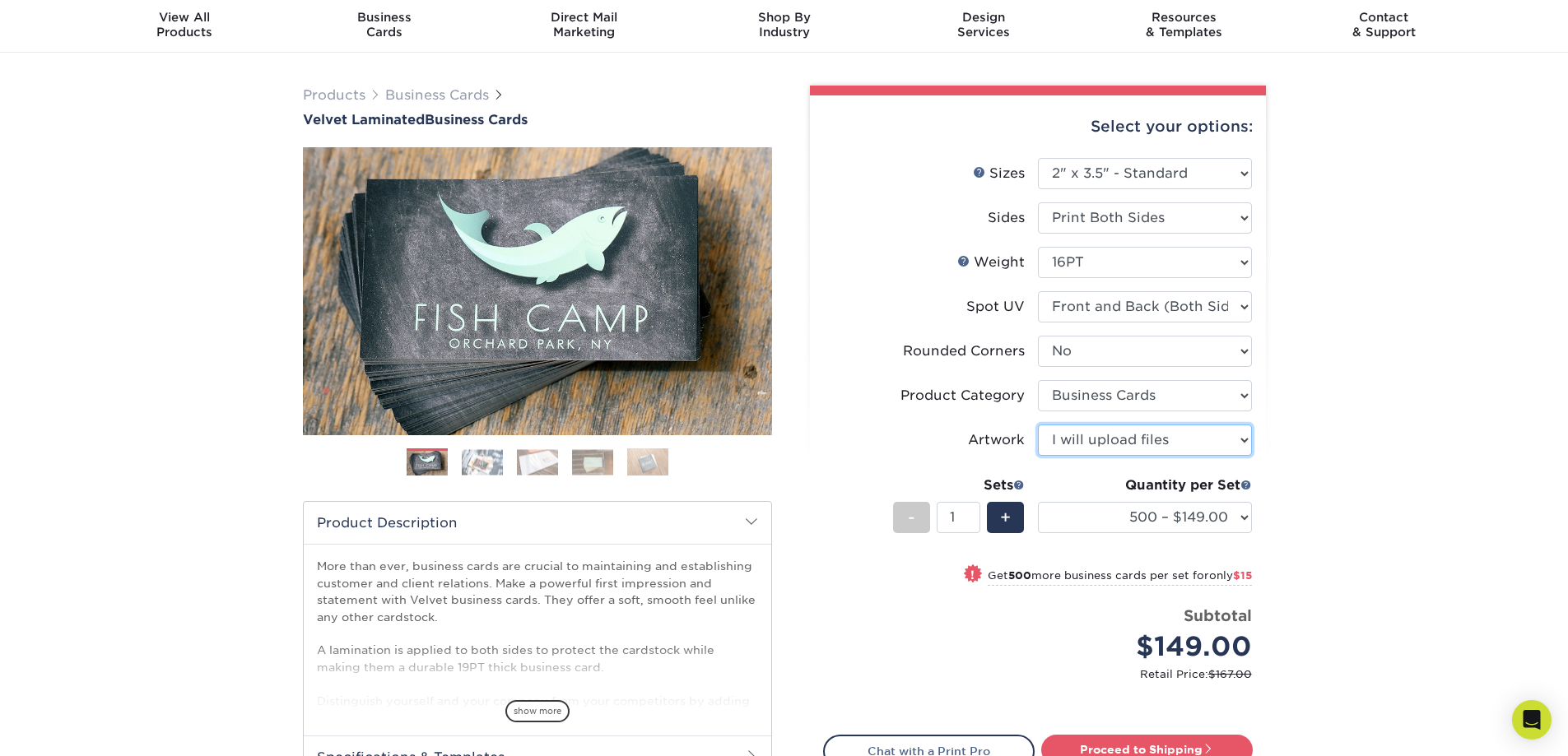
scroll to position [82, 0]
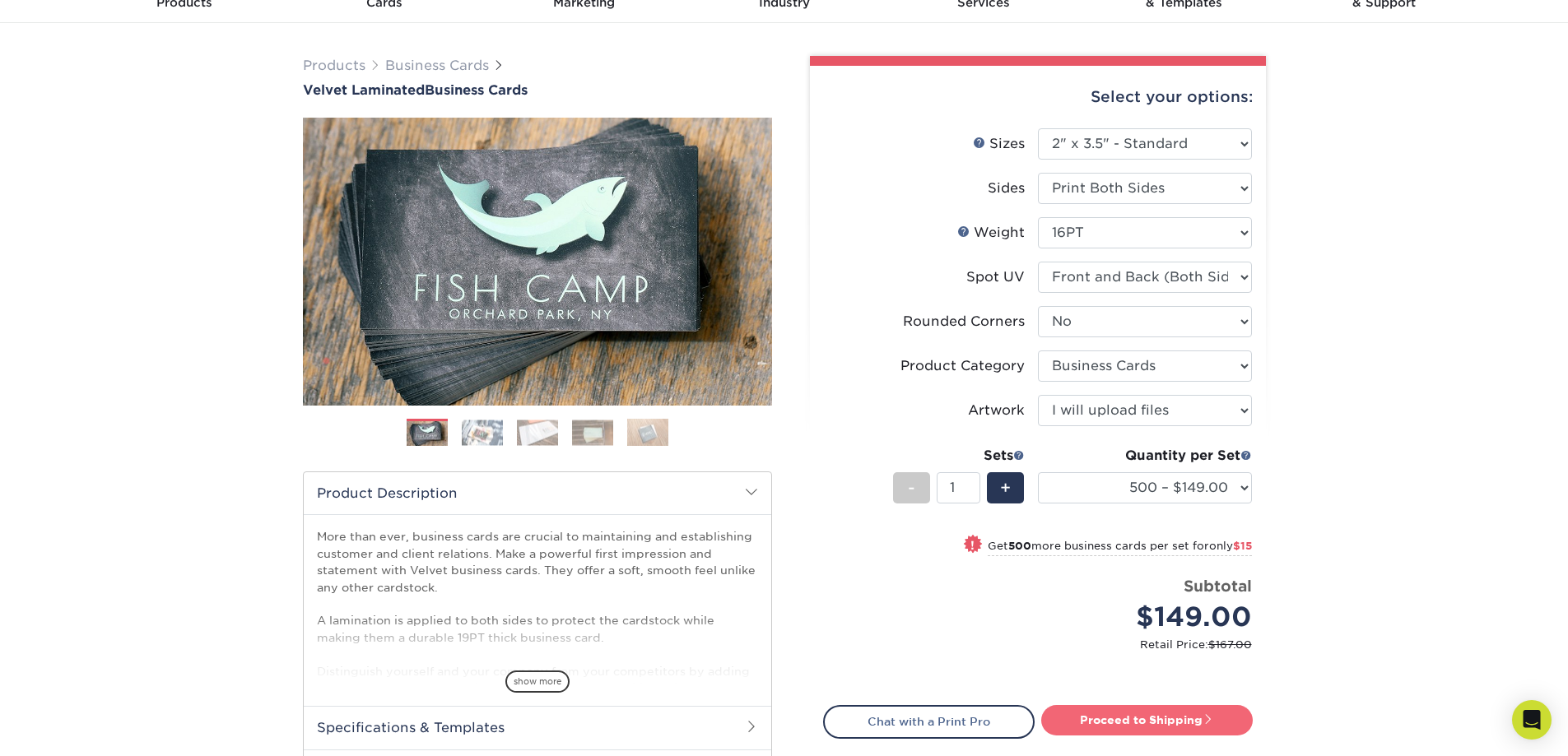
click at [1136, 718] on link "Proceed to Shipping" at bounding box center [1147, 720] width 212 height 30
type input "Set 1"
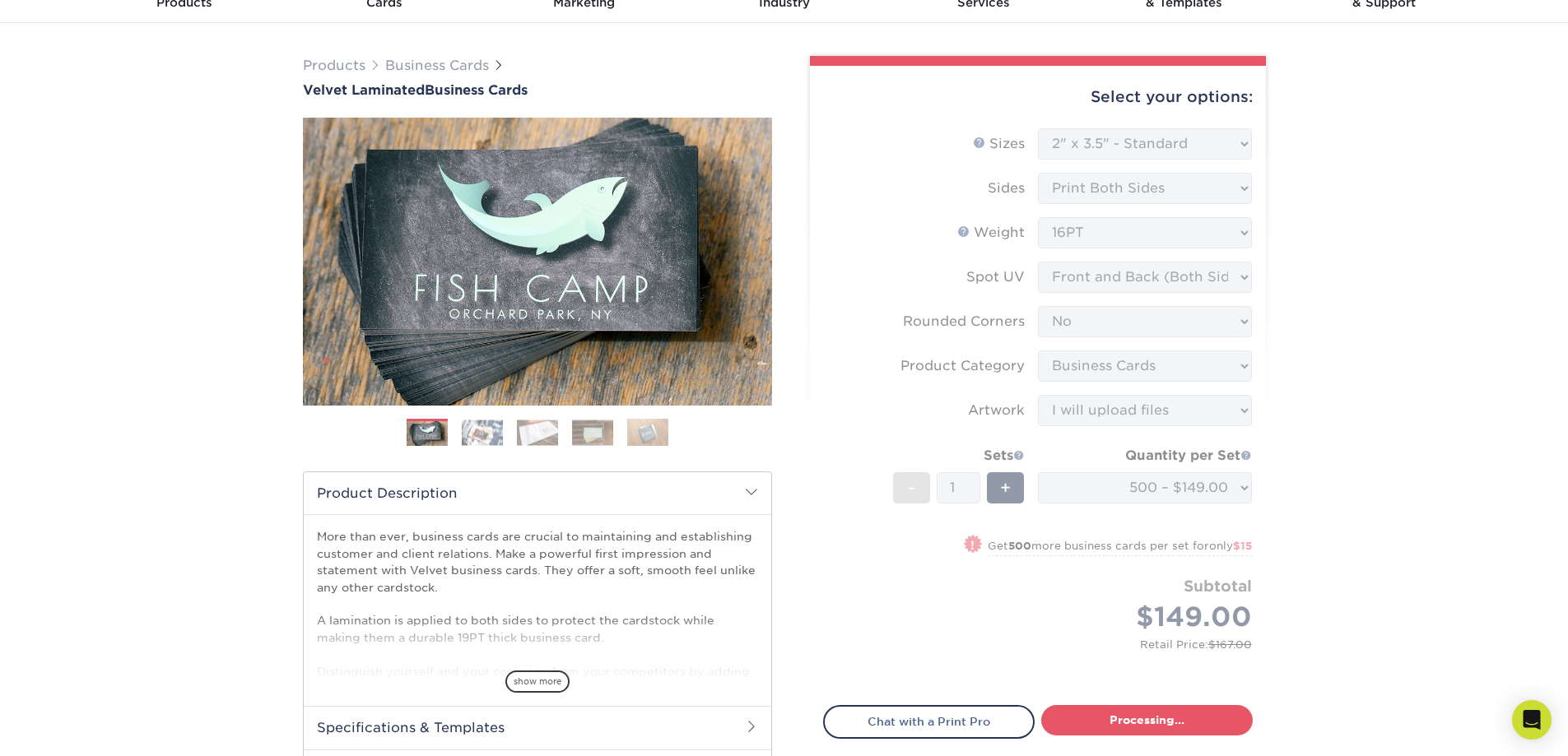
select select "4255bcc9-c807-49ed-9fda-38550f218dbc"
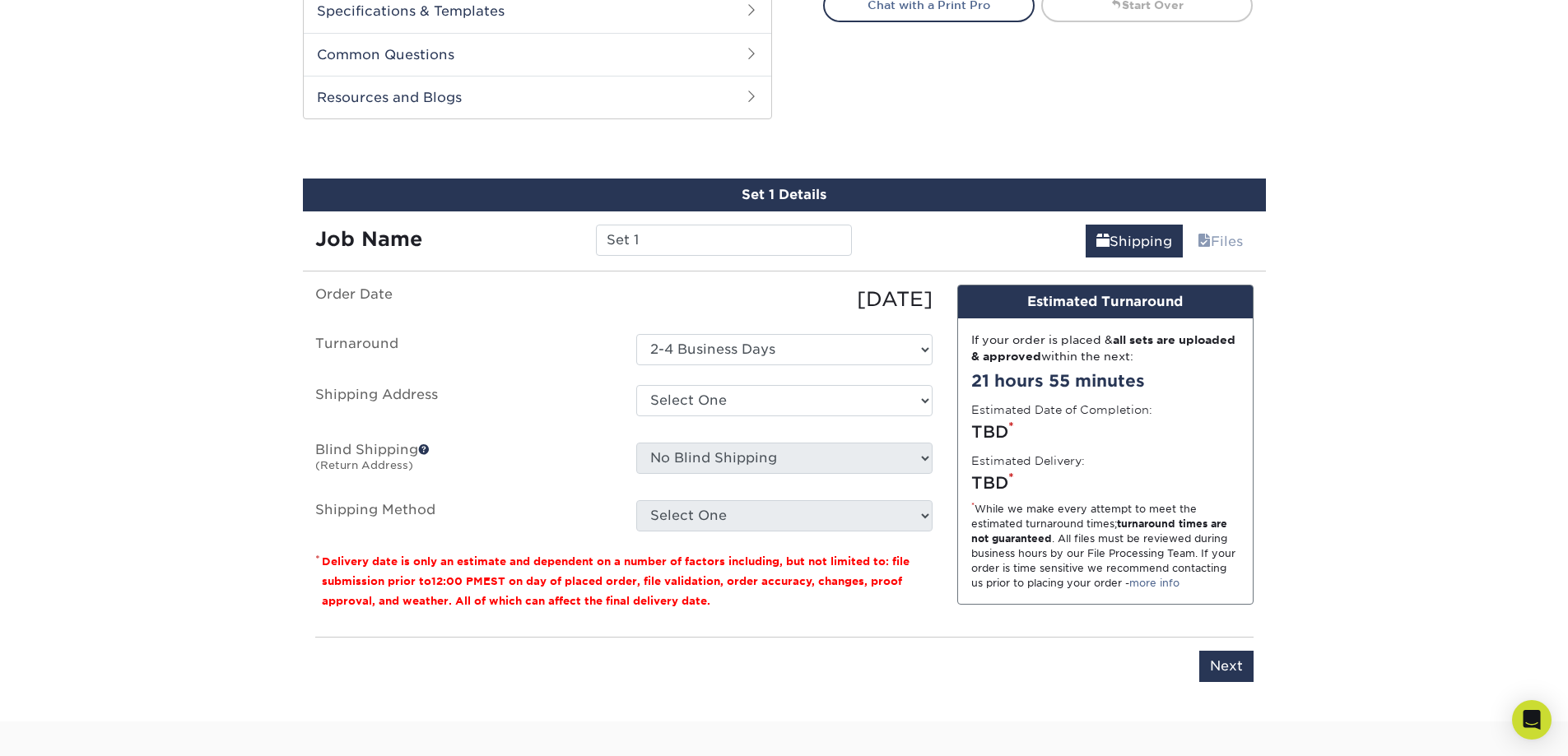
scroll to position [837, 0]
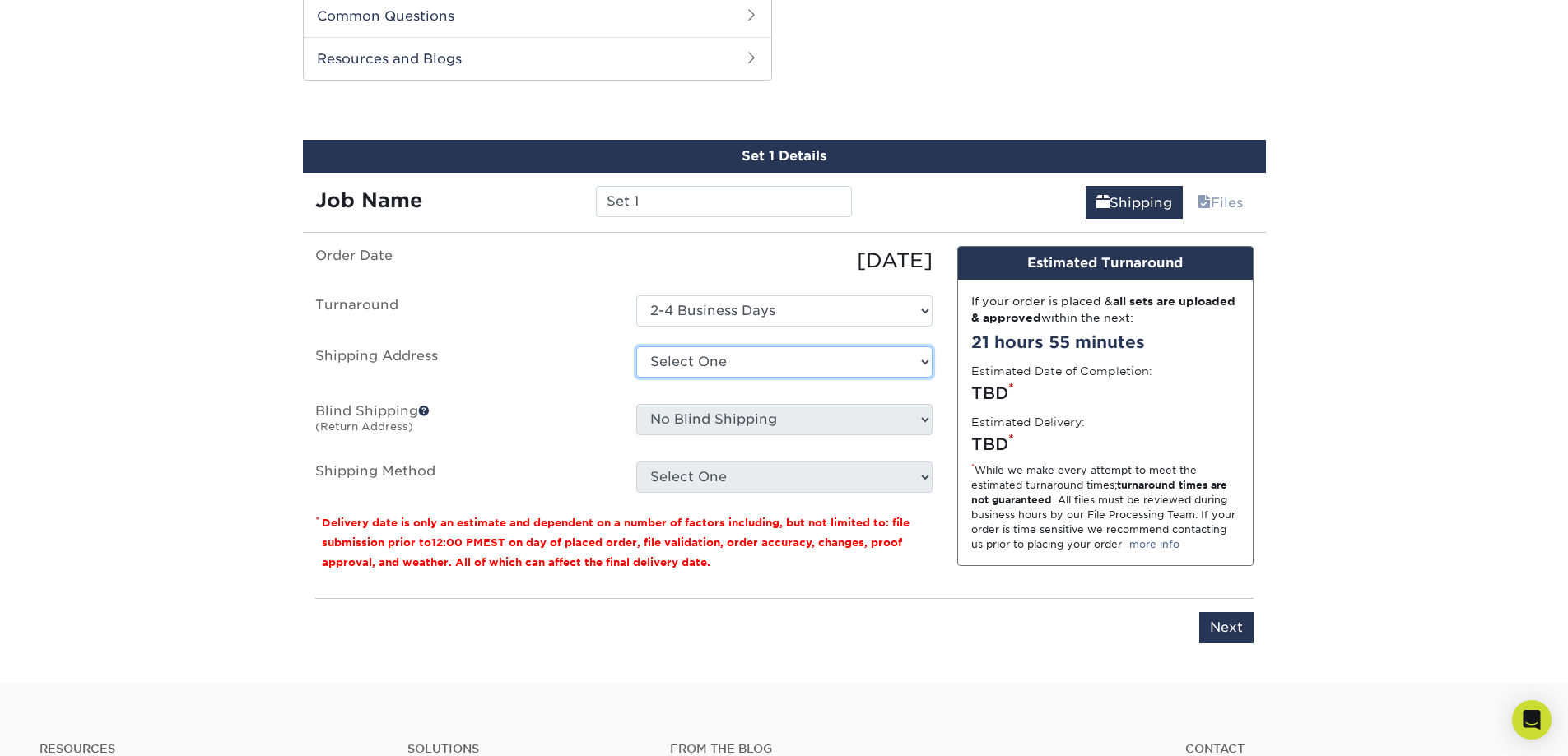
click at [922, 358] on select "Select One ABC Printing + Add New Address" at bounding box center [784, 361] width 297 height 31
select select "160865"
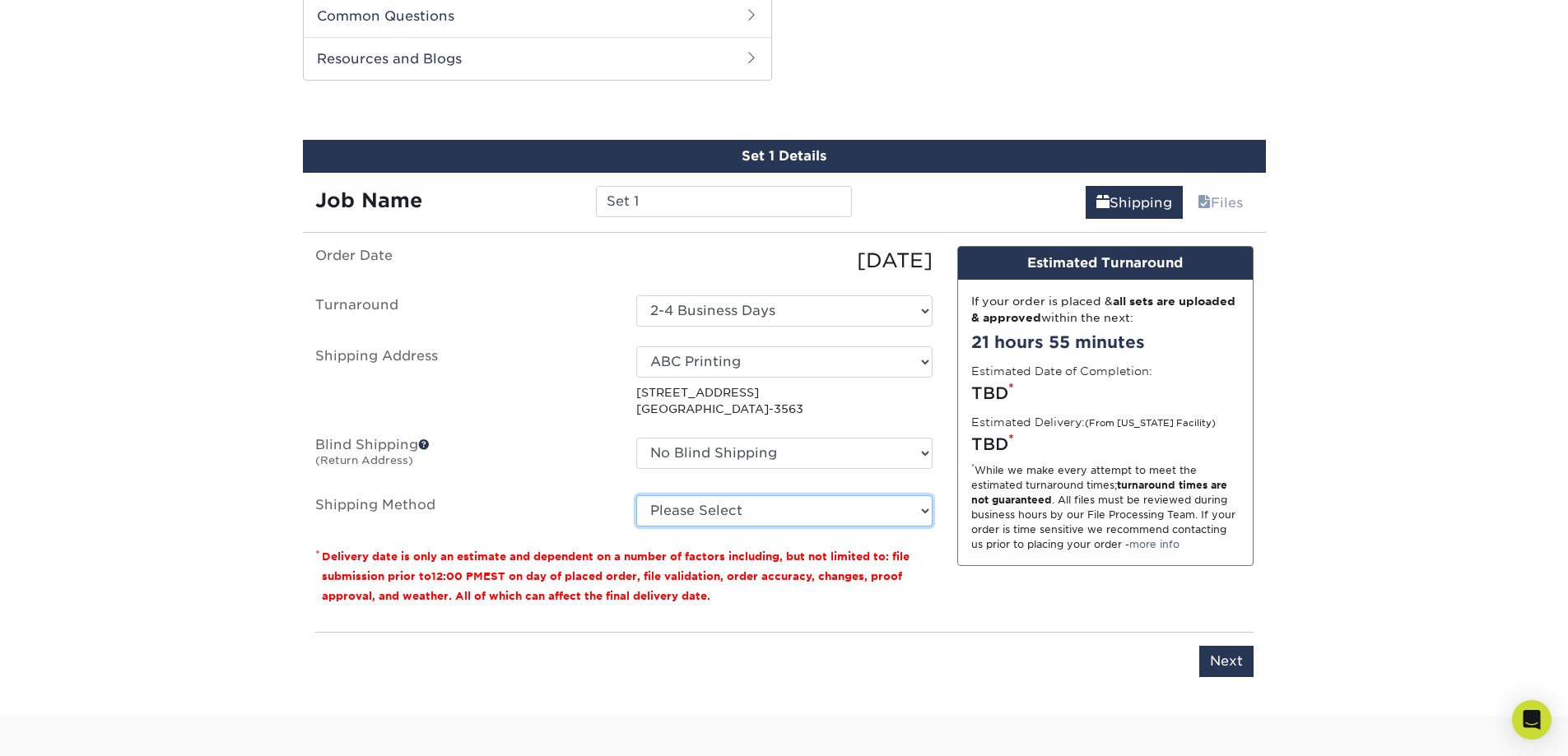
click at [927, 512] on select "Please Select Ground Shipping (+$8.96) 3 Day Shipping Service (+$18.73) 2 Day A…" at bounding box center [784, 510] width 297 height 31
select select "03"
click at [637, 495] on select "Please Select Ground Shipping (+$8.96) 3 Day Shipping Service (+$18.73) 2 Day A…" at bounding box center [784, 510] width 297 height 31
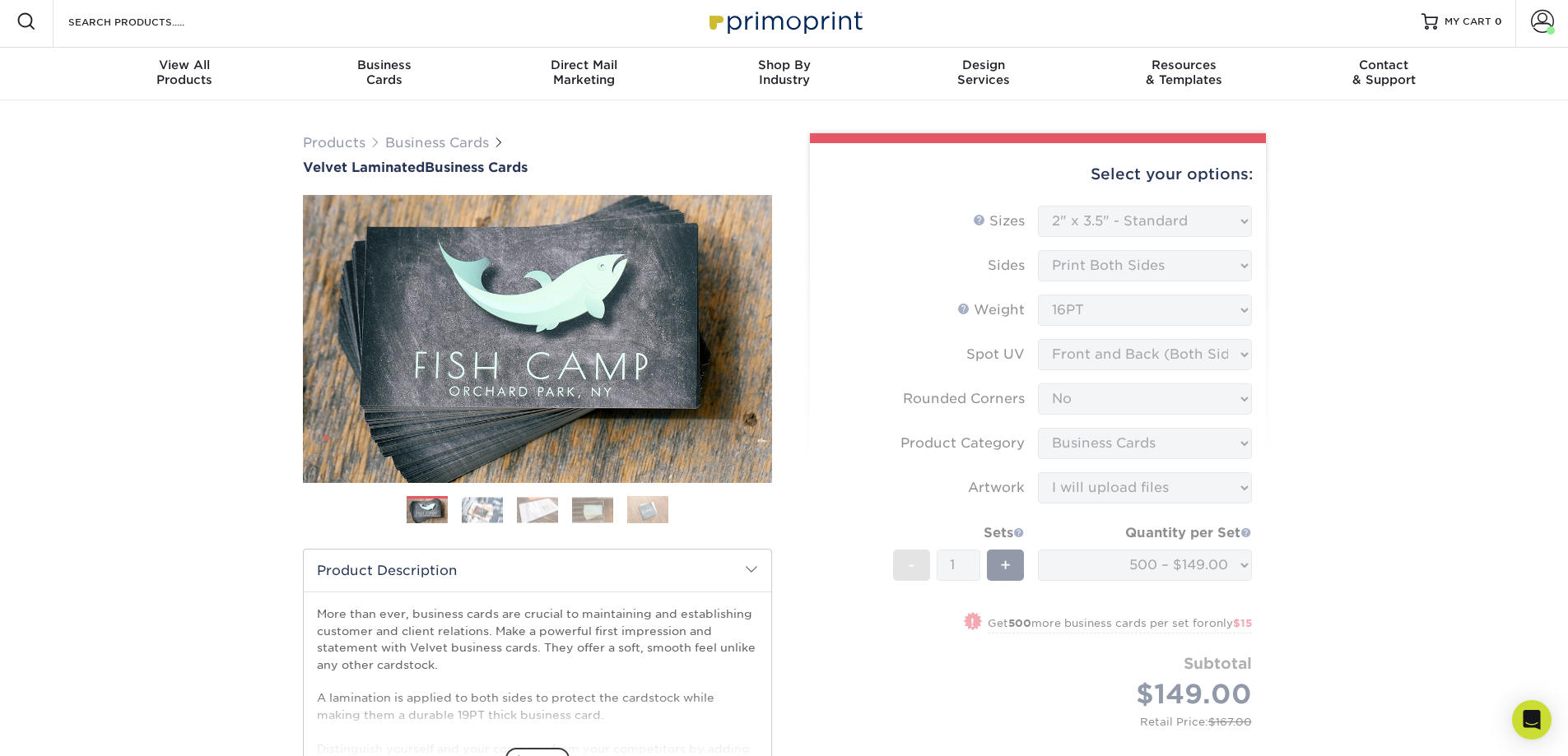
scroll to position [0, 0]
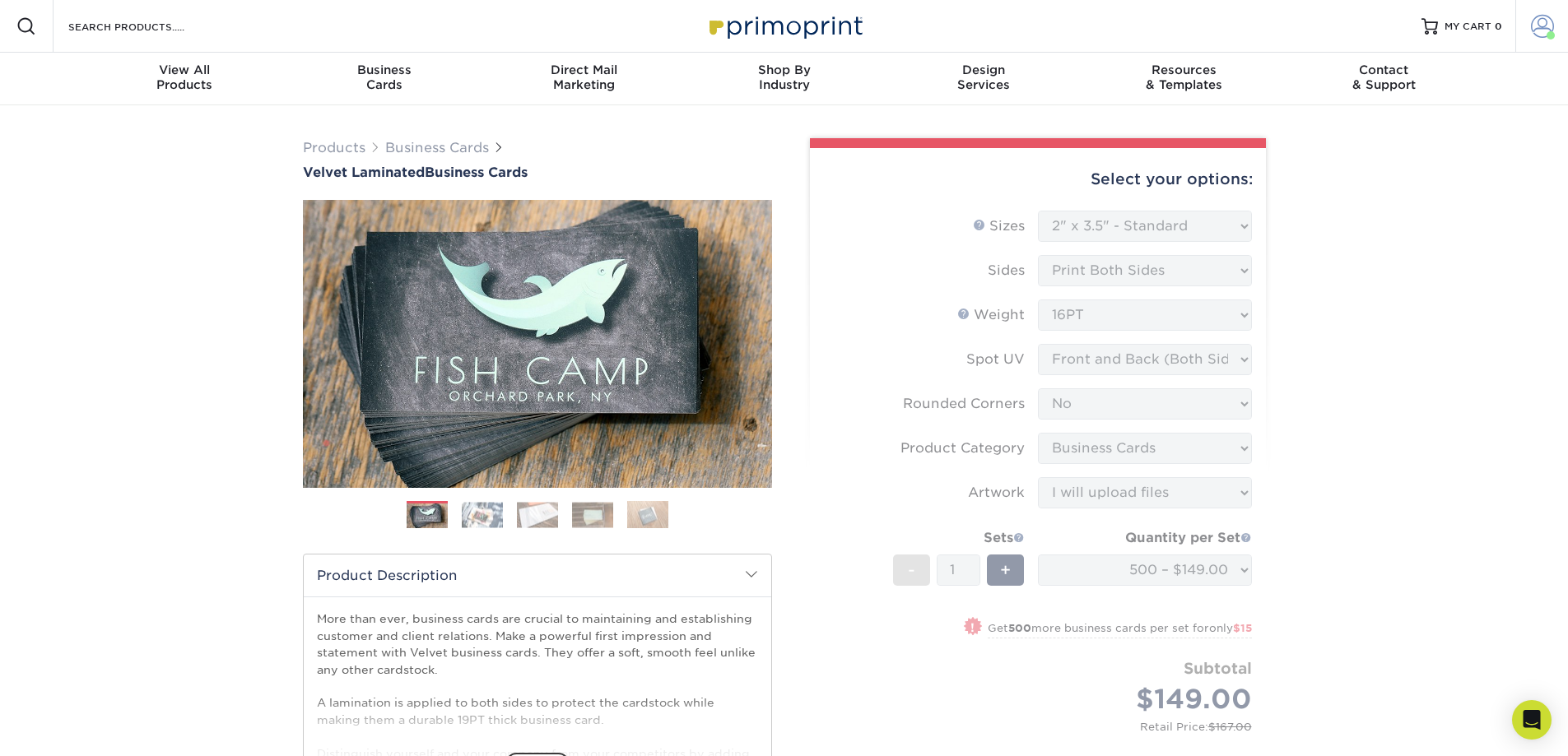
click at [1543, 29] on span at bounding box center [1543, 26] width 23 height 23
click at [1359, 222] on link "Logout" at bounding box center [1444, 217] width 207 height 20
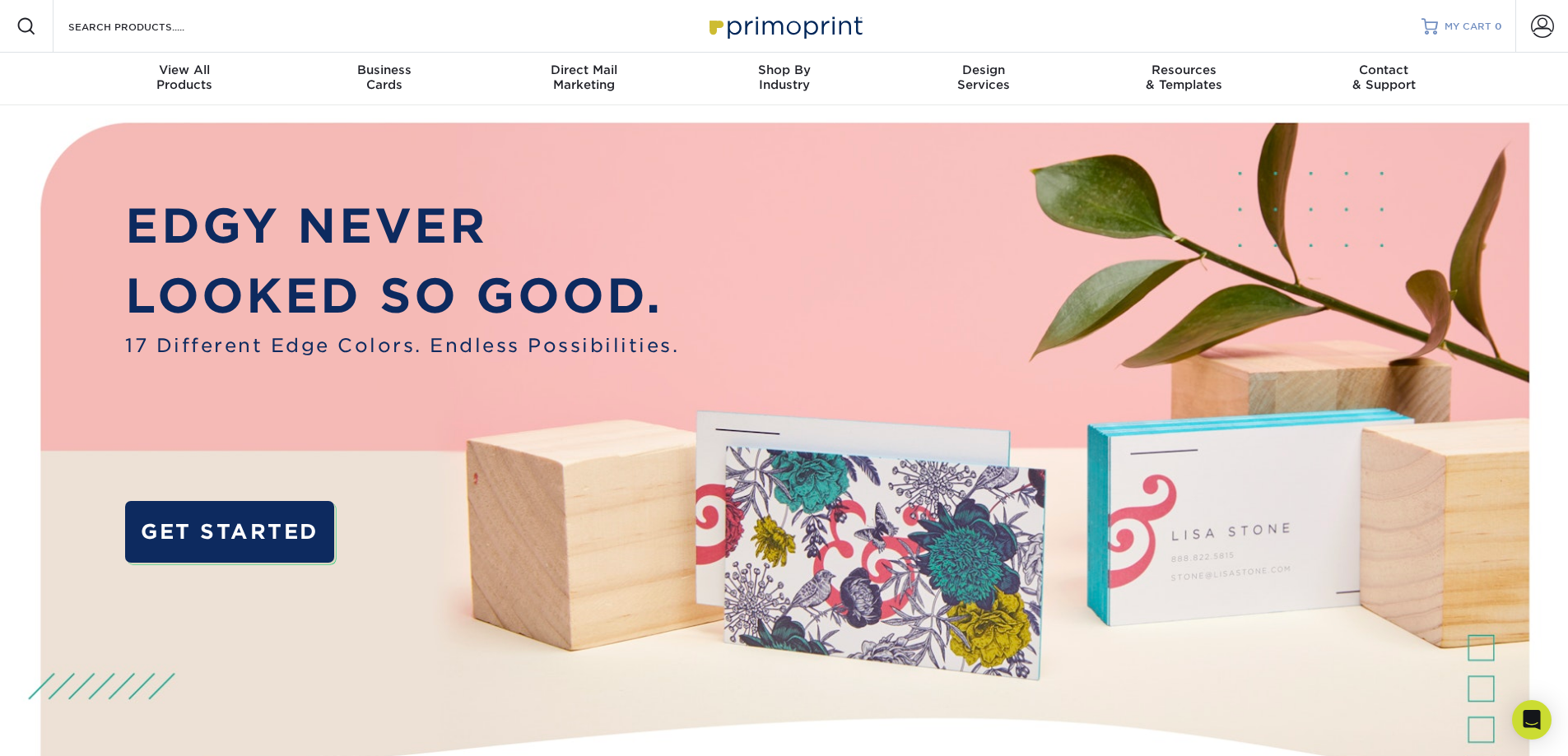
click at [1481, 24] on span "MY CART" at bounding box center [1468, 26] width 47 height 14
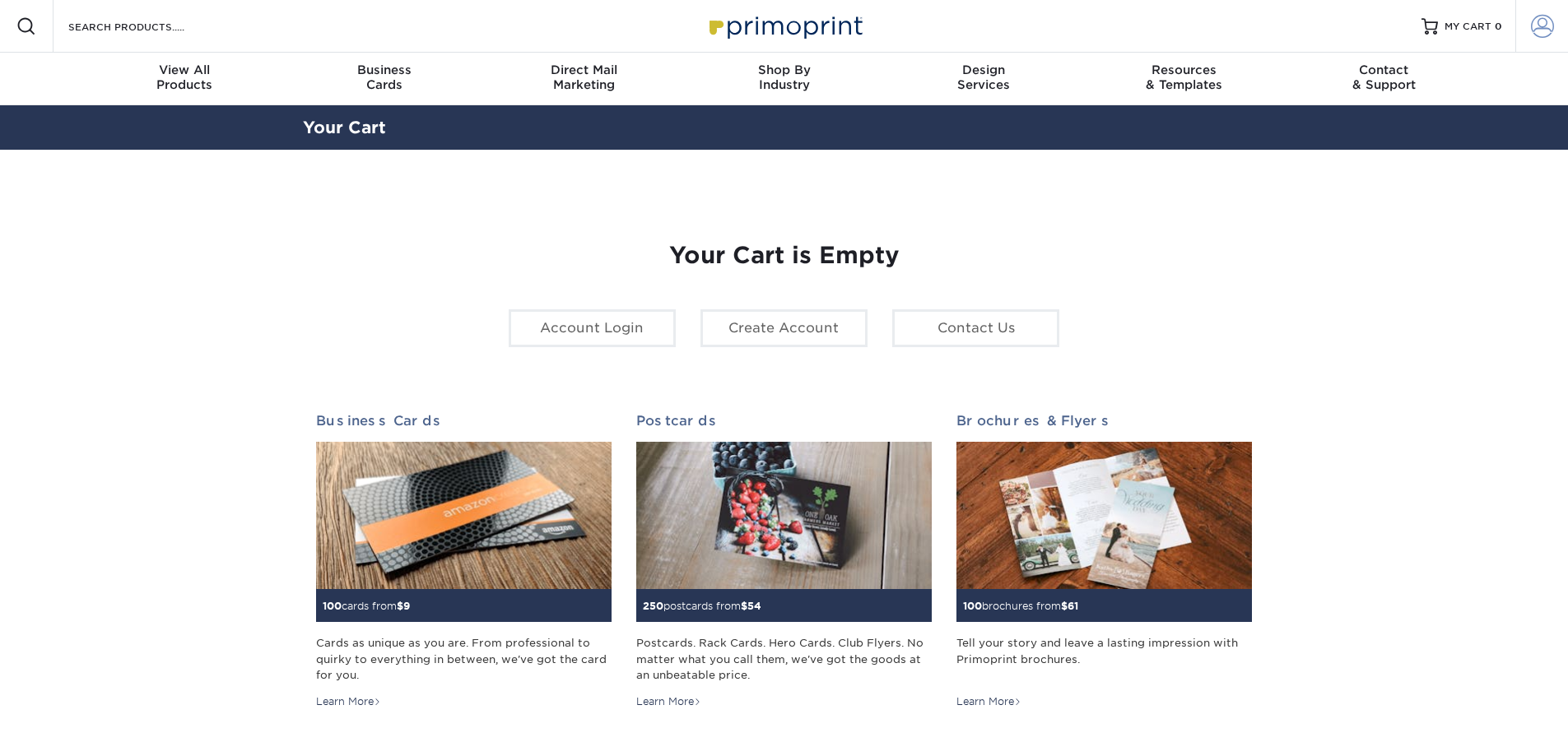
type input "[EMAIL_ADDRESS][DOMAIN_NAME]"
click at [1532, 24] on span at bounding box center [1543, 26] width 23 height 23
